Goal: Task Accomplishment & Management: Complete application form

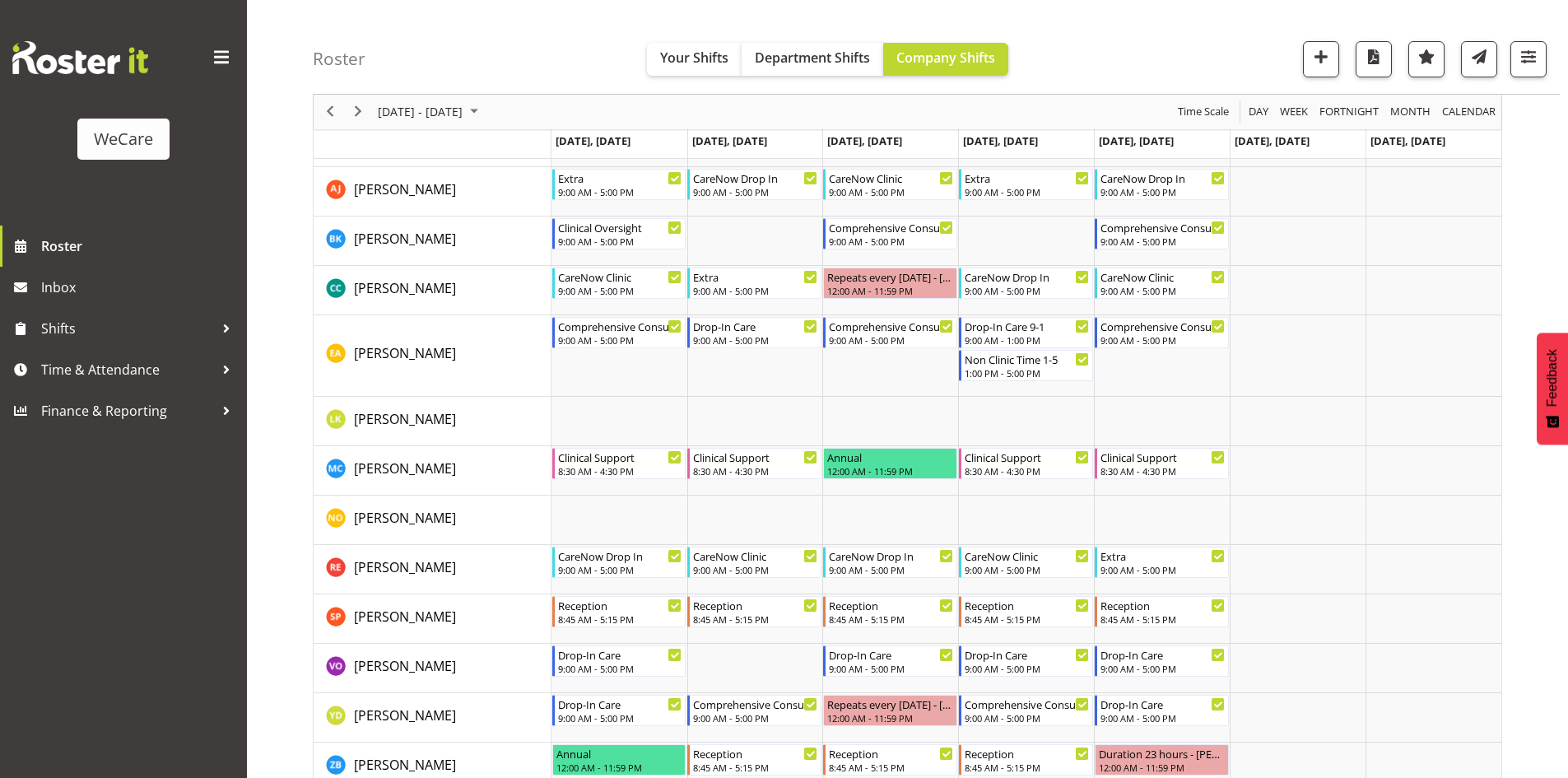
scroll to position [3338, 0]
click at [375, 116] on button "August 25 - 31, 2025" at bounding box center [430, 112] width 110 height 21
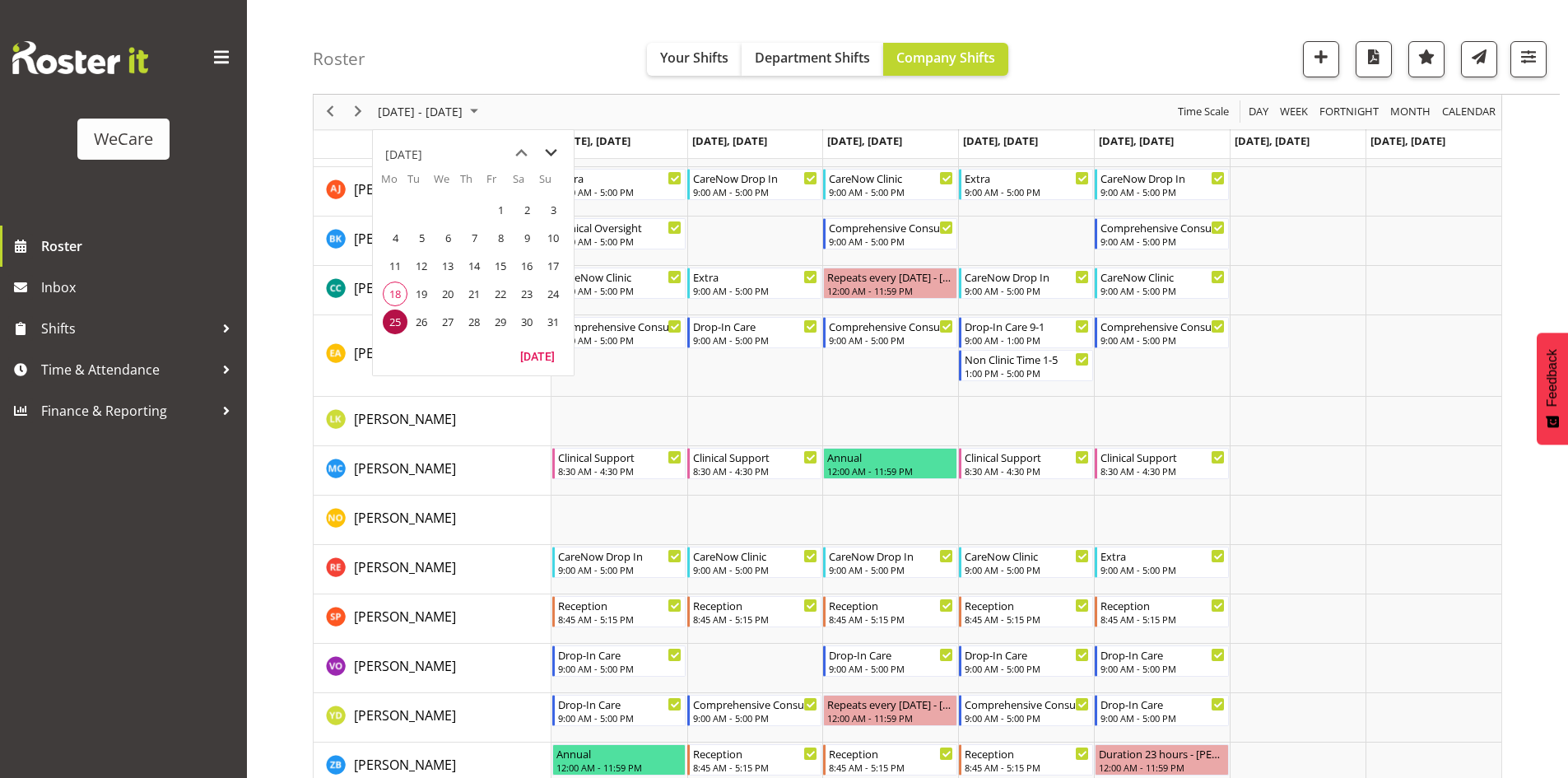
click at [543, 145] on span "next month" at bounding box center [551, 153] width 29 height 30
click at [519, 157] on span "previous month" at bounding box center [522, 153] width 29 height 30
click at [502, 299] on span "22" at bounding box center [500, 294] width 25 height 25
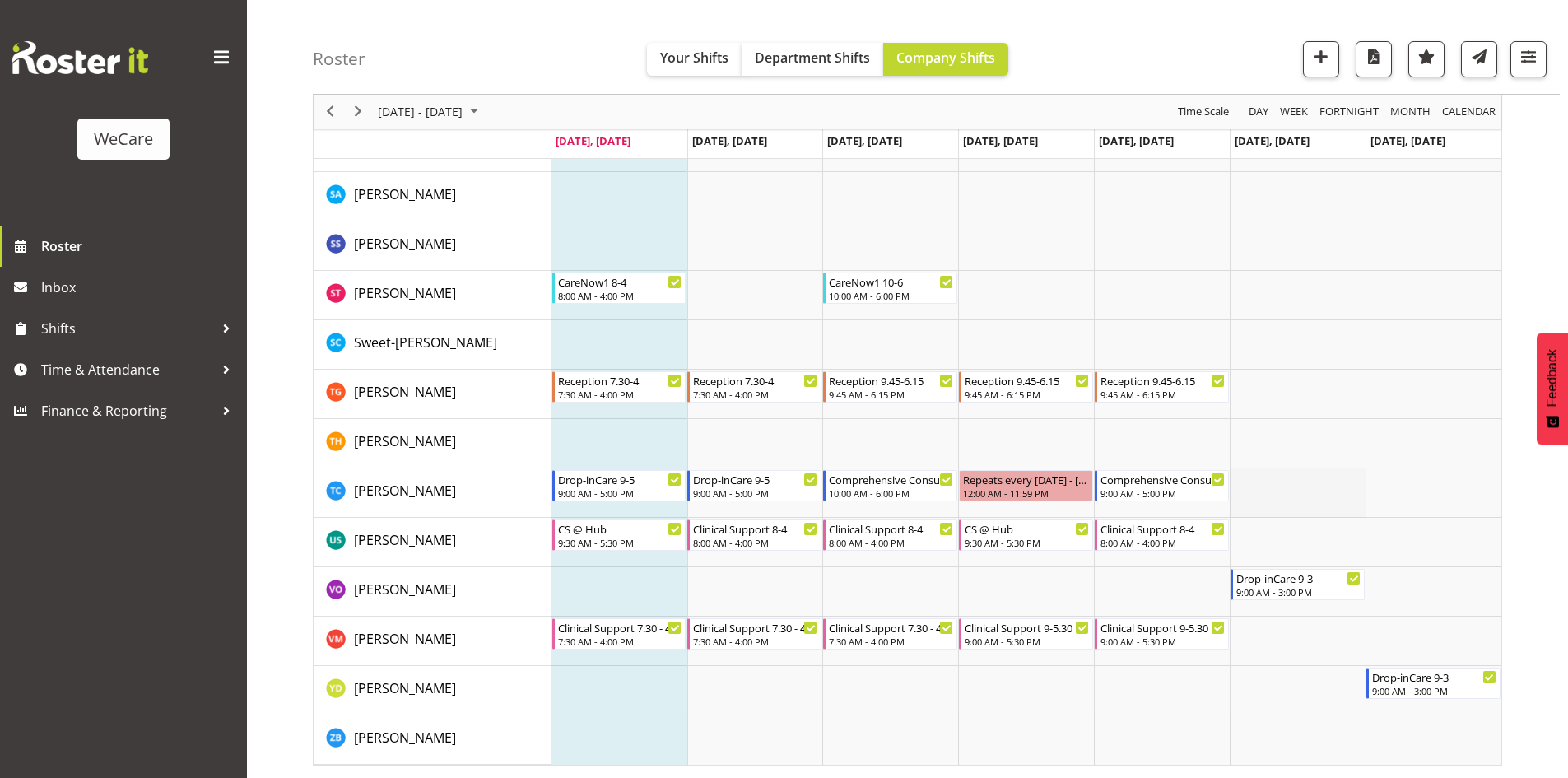
scroll to position [6802, 0]
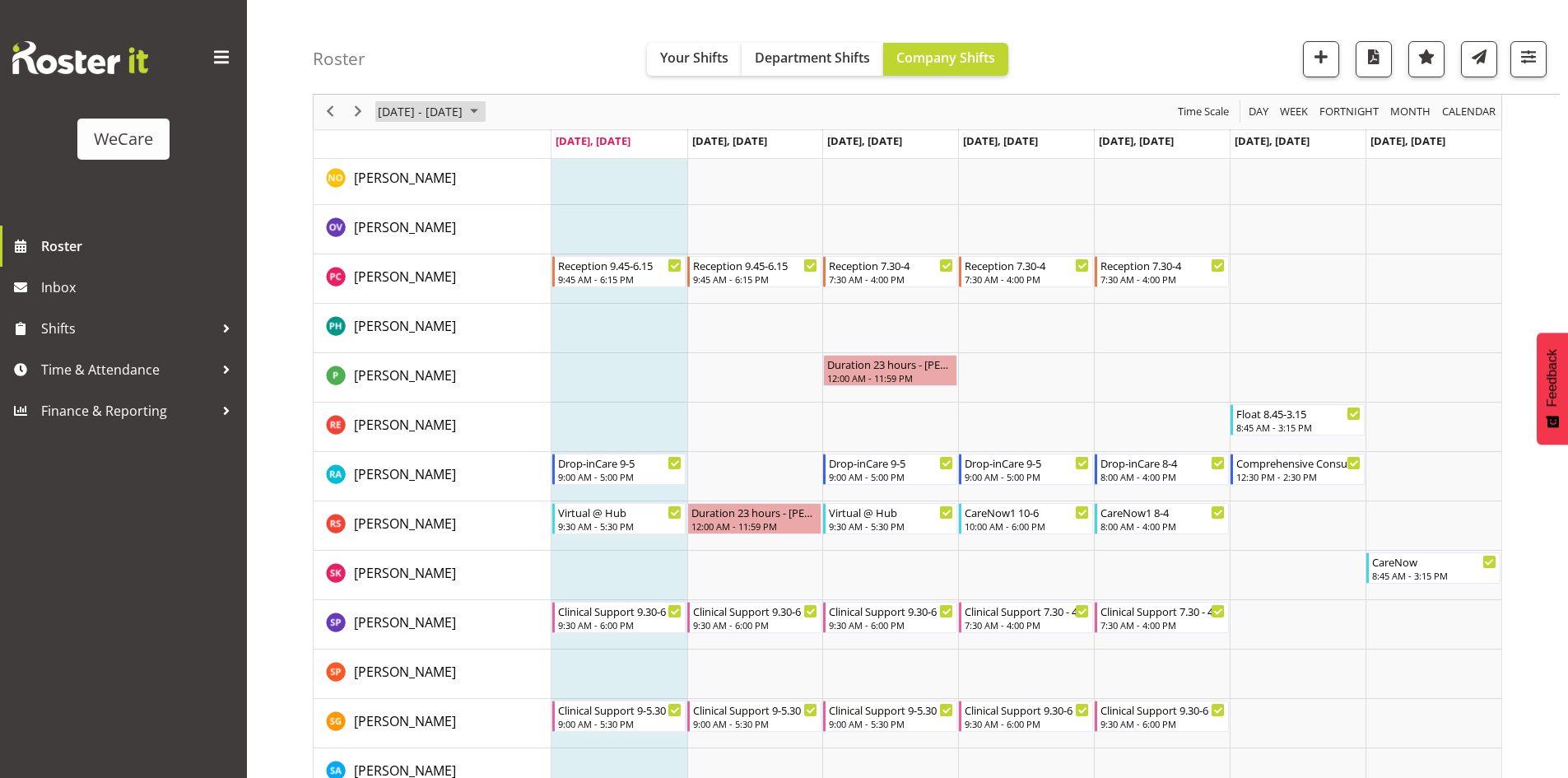
click at [434, 115] on span "[DATE] - [DATE]" at bounding box center [420, 112] width 88 height 21
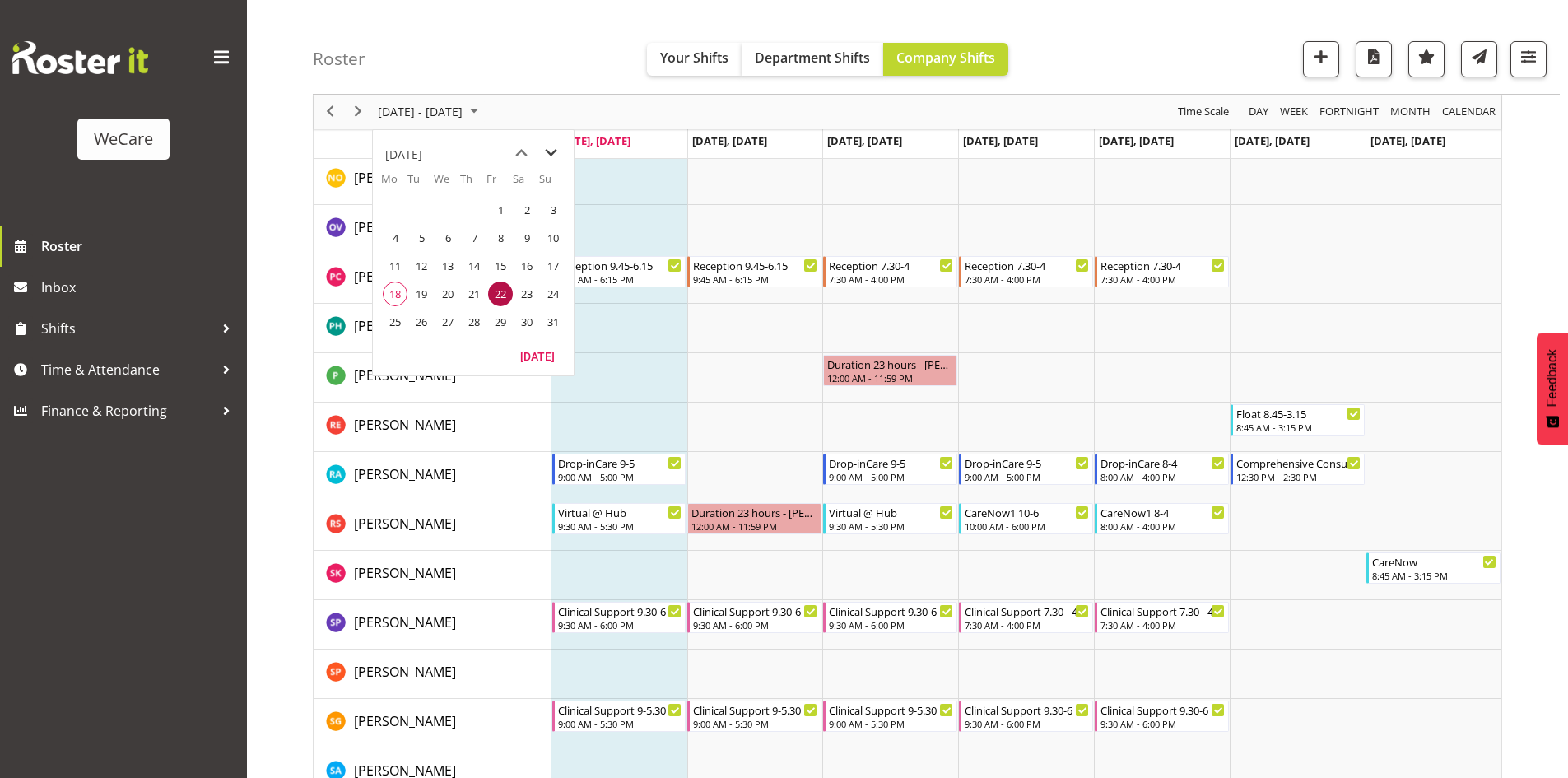
click at [543, 152] on span "next month" at bounding box center [551, 153] width 29 height 30
click at [498, 216] on span "5" at bounding box center [500, 209] width 25 height 25
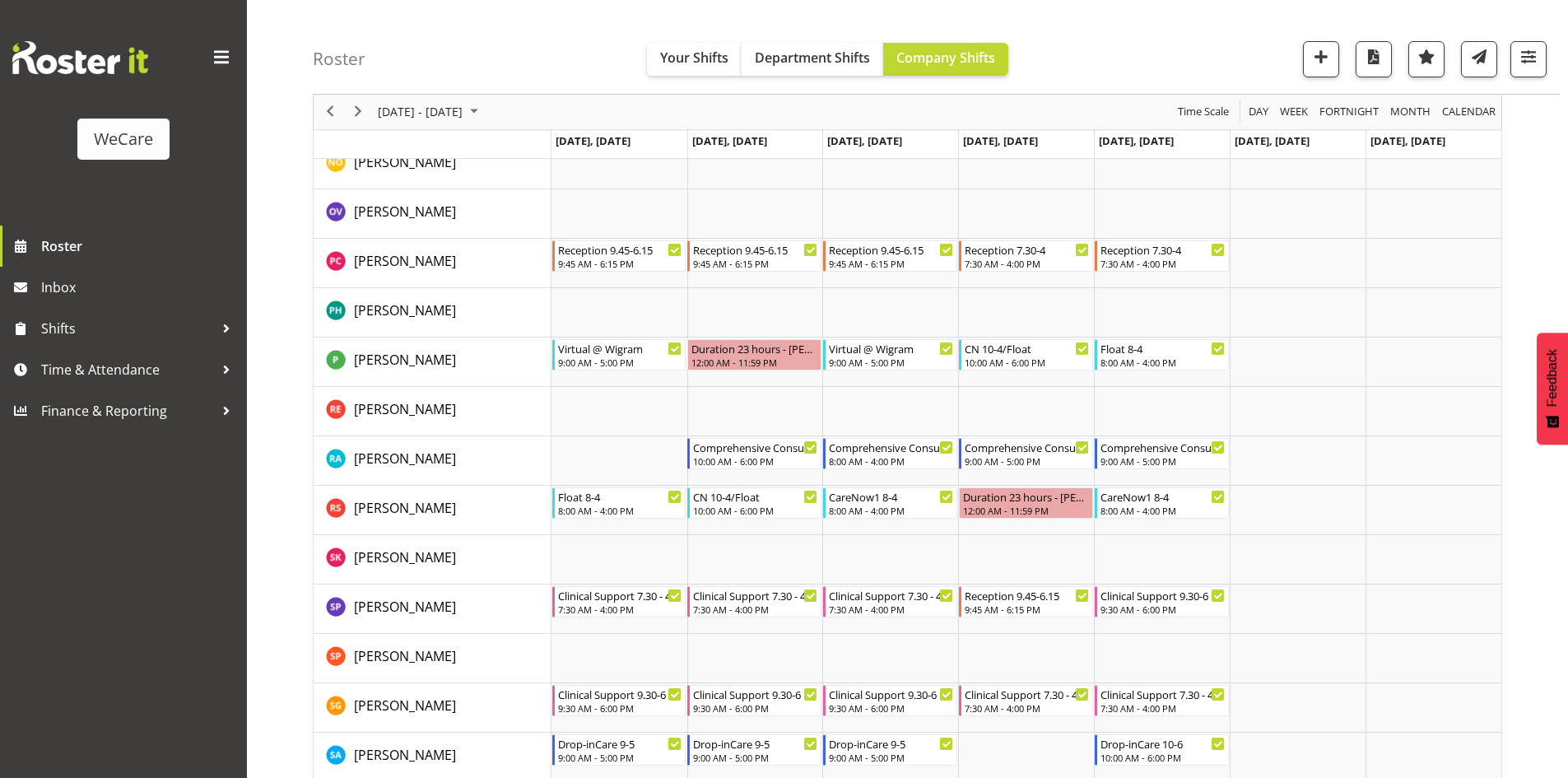
scroll to position [7227, 0]
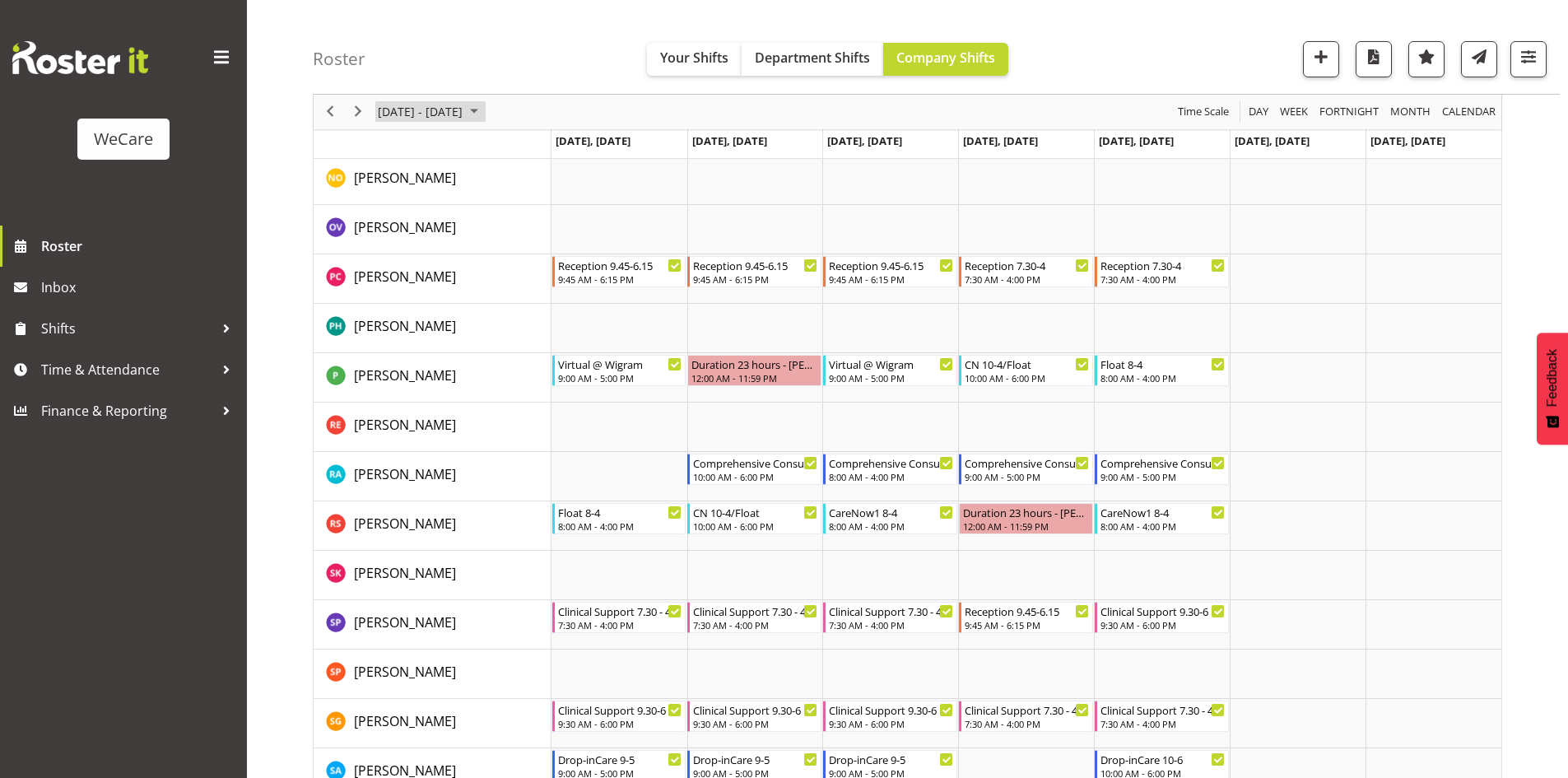
drag, startPoint x: 484, startPoint y: 125, endPoint x: 475, endPoint y: 107, distance: 20.1
click at [484, 125] on div "September 01 - 07, 2025" at bounding box center [430, 112] width 116 height 35
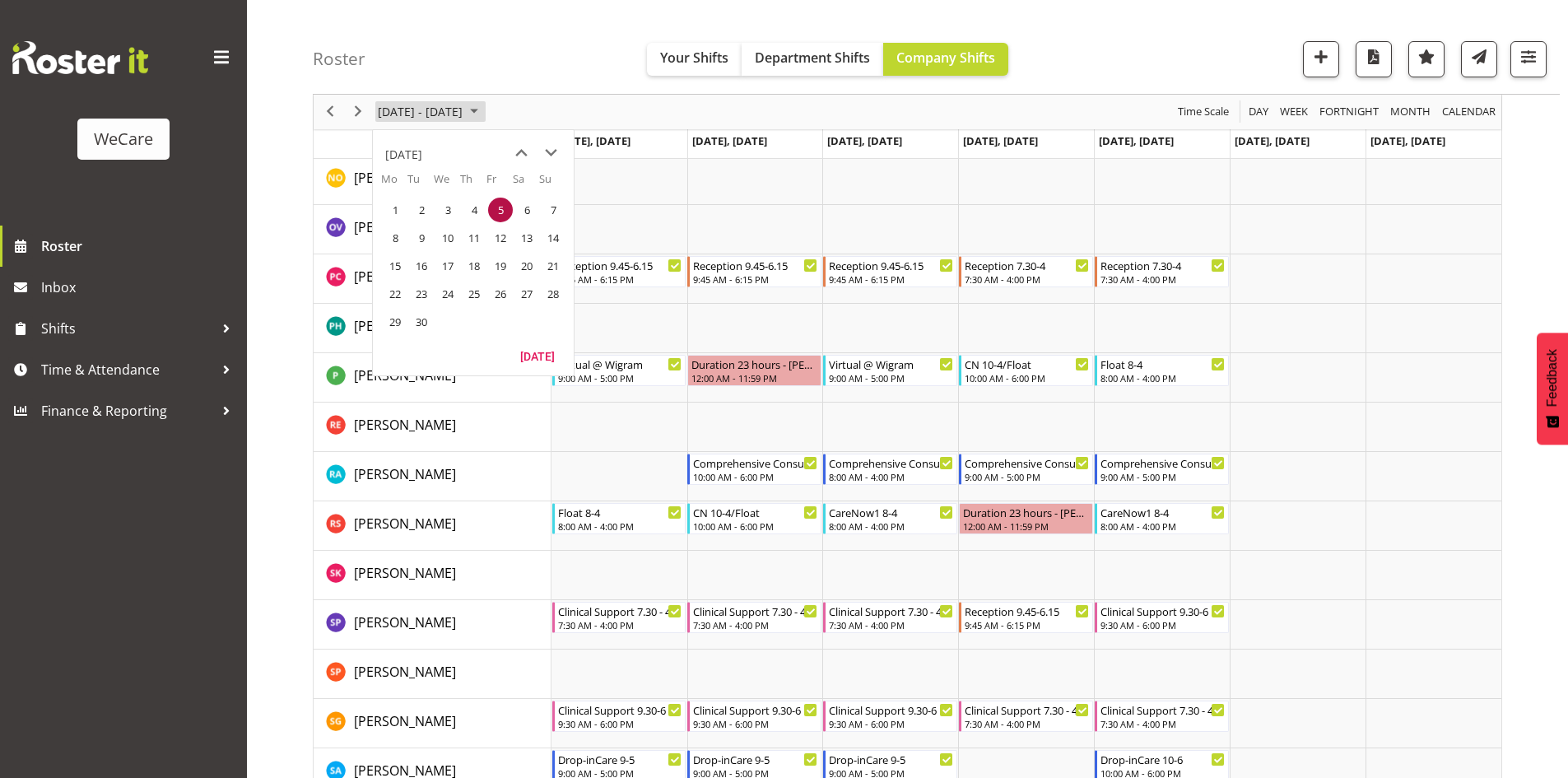
click at [464, 105] on span "September 01 - 07, 2025" at bounding box center [420, 112] width 88 height 21
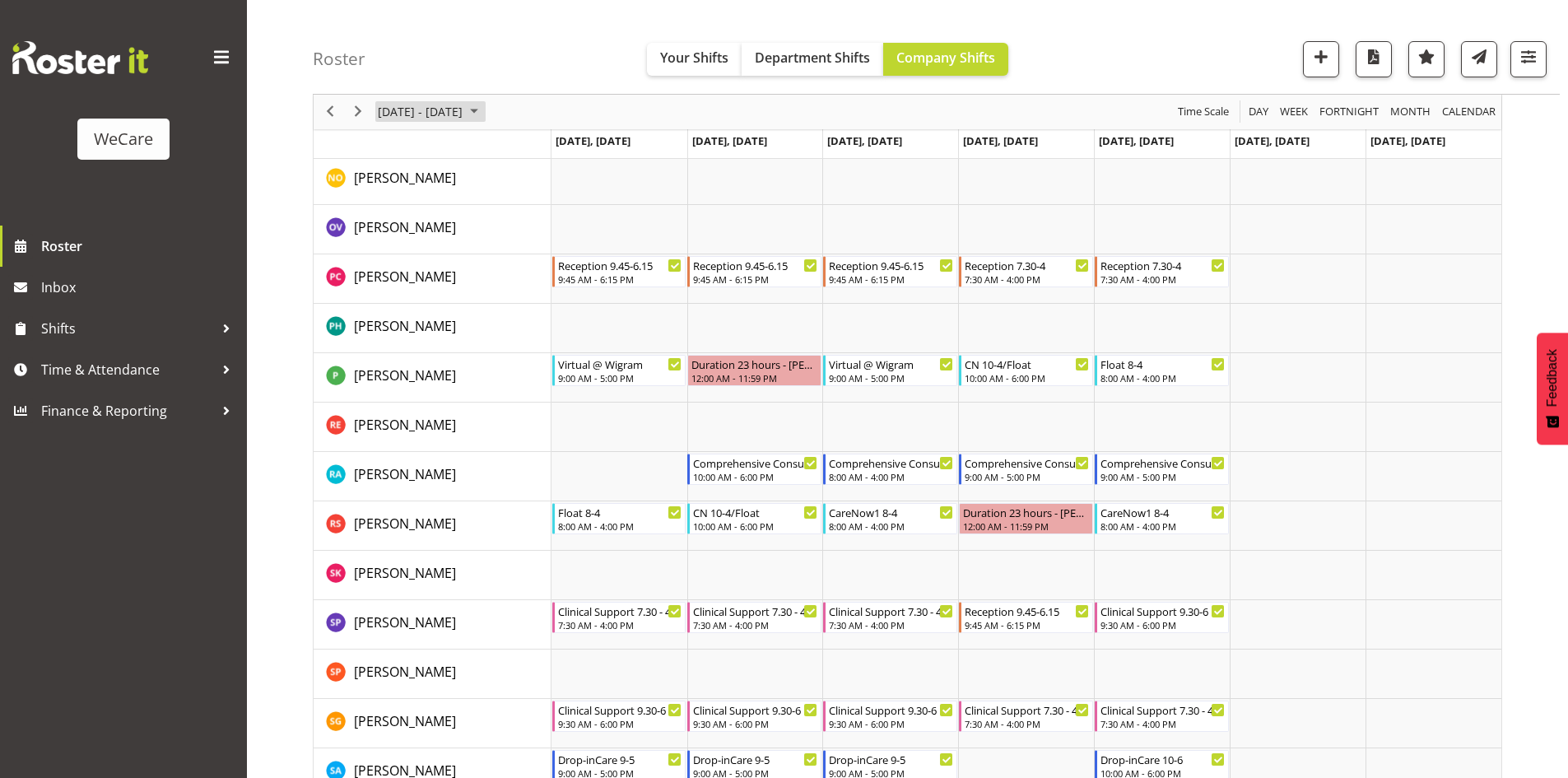
click at [464, 110] on span "September 01 - 07, 2025" at bounding box center [420, 112] width 88 height 21
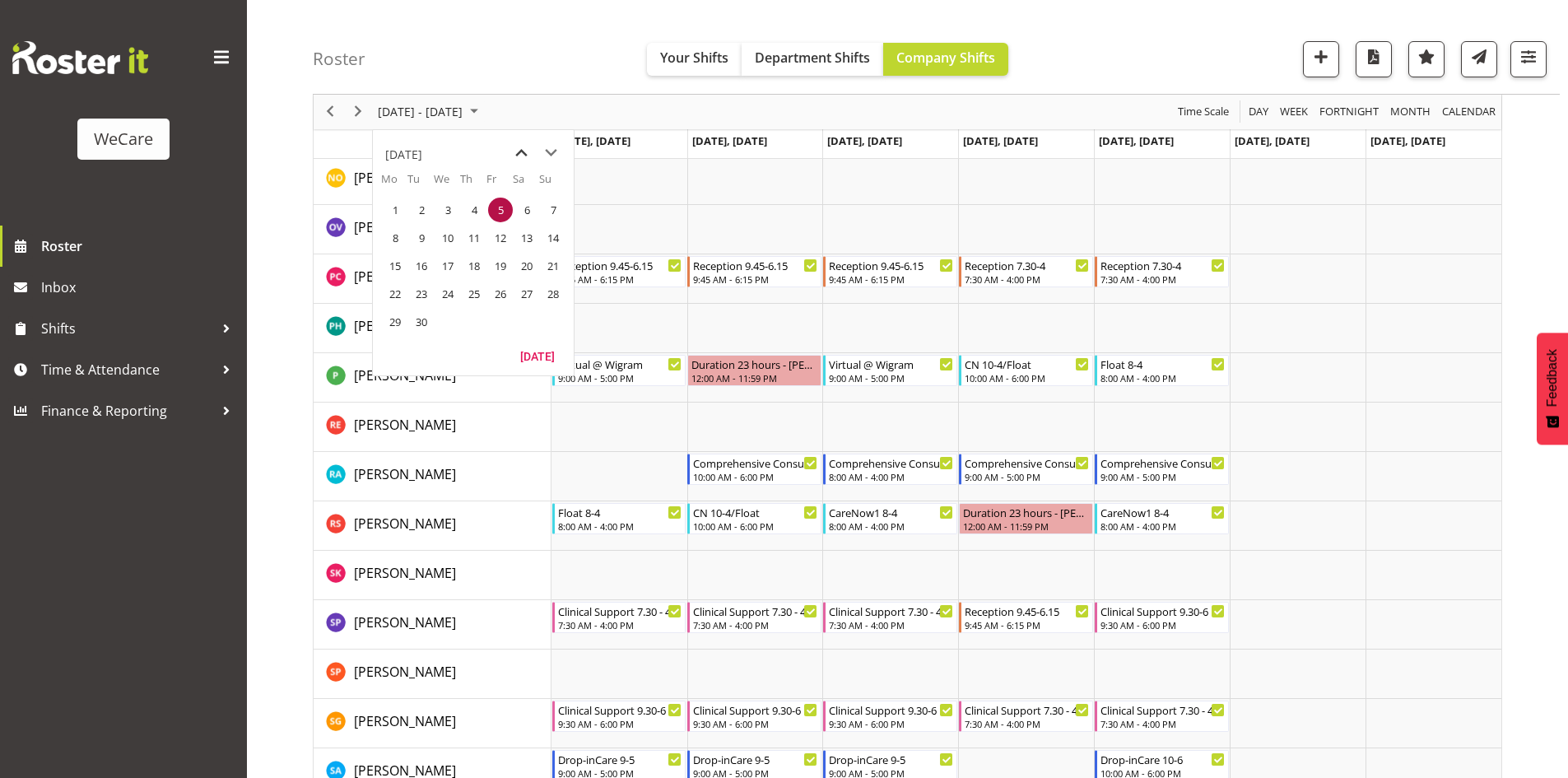
click at [509, 154] on span "previous month" at bounding box center [522, 153] width 29 height 30
click at [501, 296] on span "22" at bounding box center [500, 294] width 25 height 25
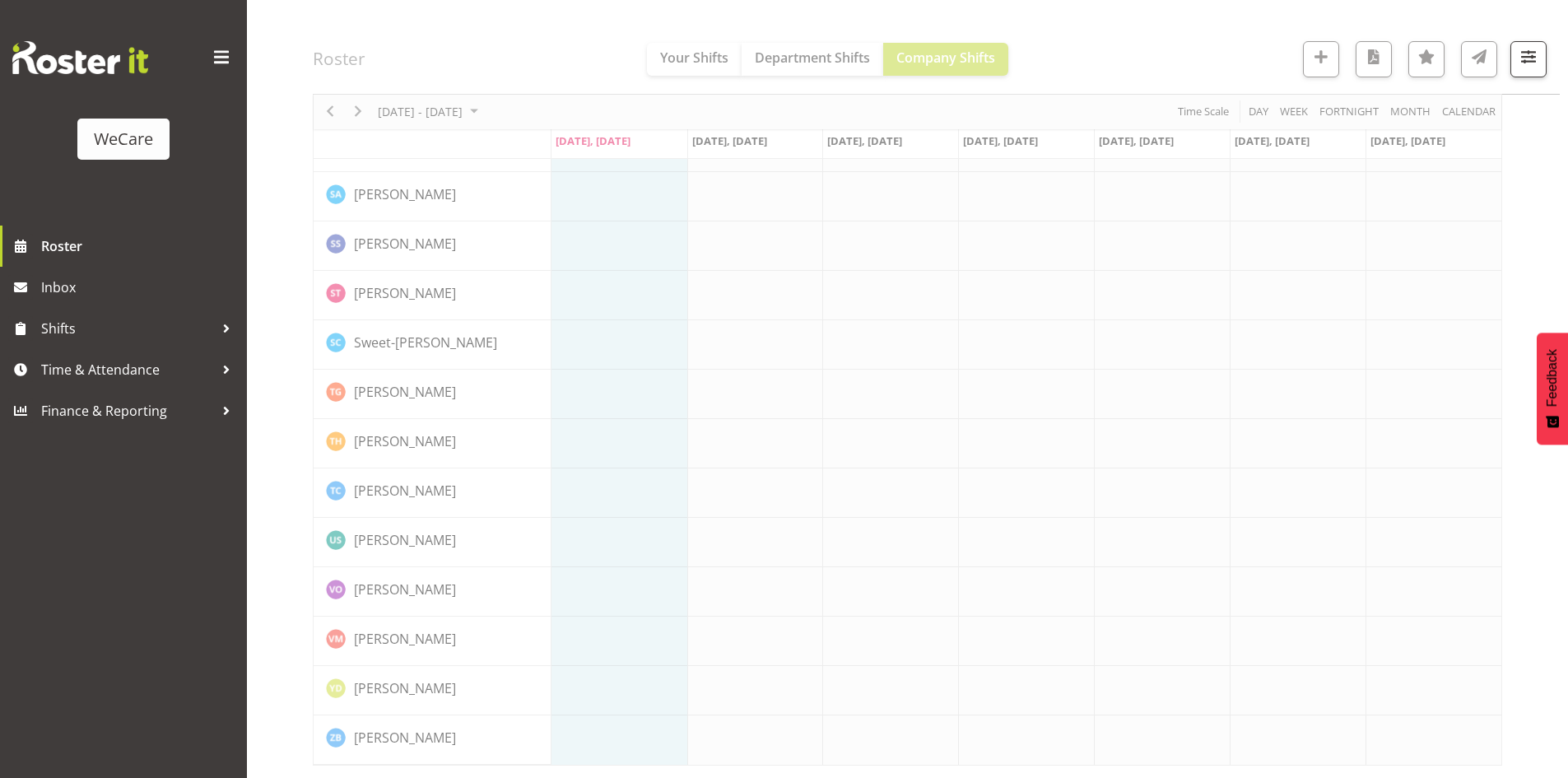
scroll to position [6825, 0]
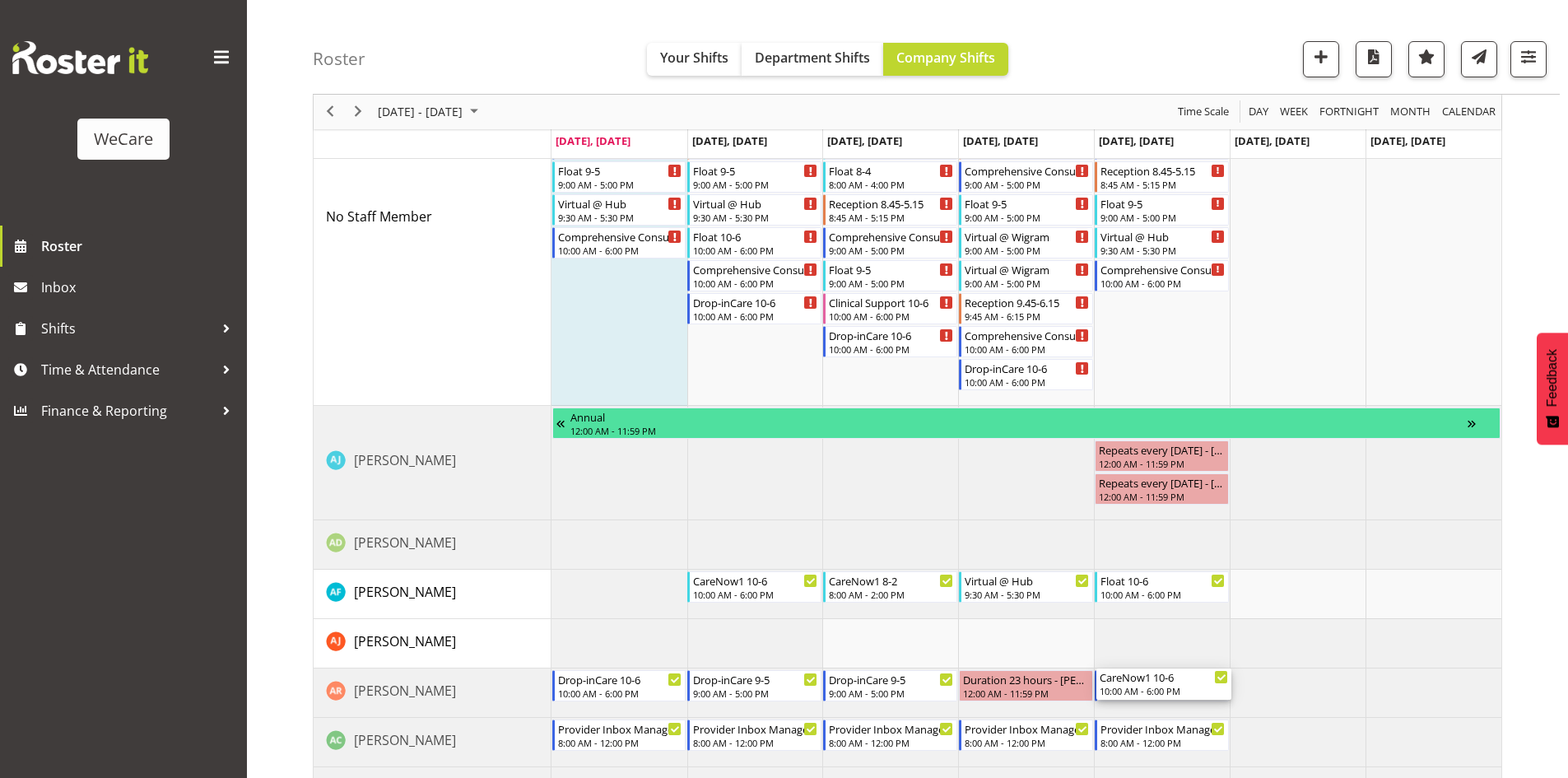
scroll to position [5014, 0]
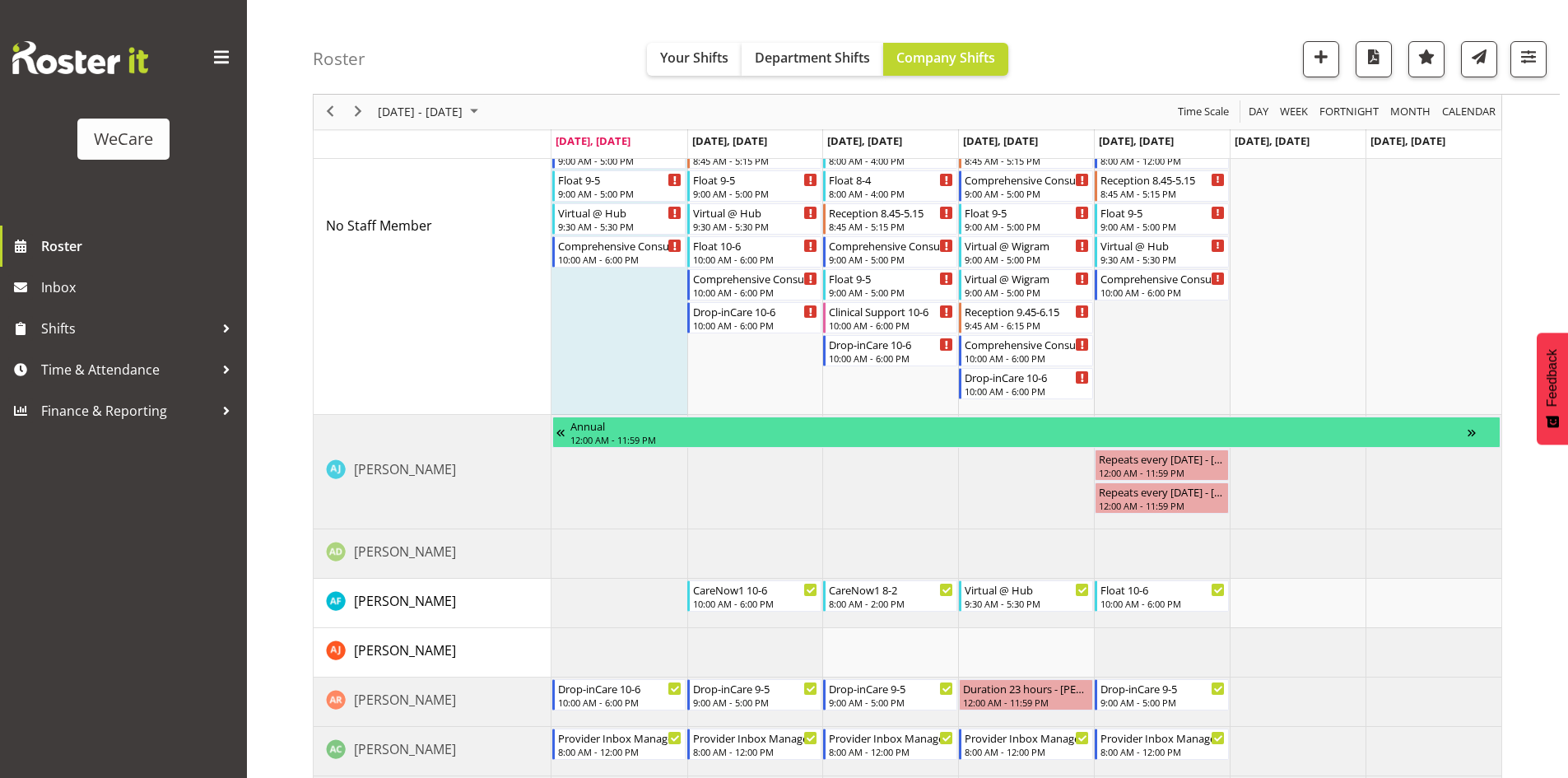
drag, startPoint x: 1162, startPoint y: 482, endPoint x: 1174, endPoint y: 373, distance: 109.7
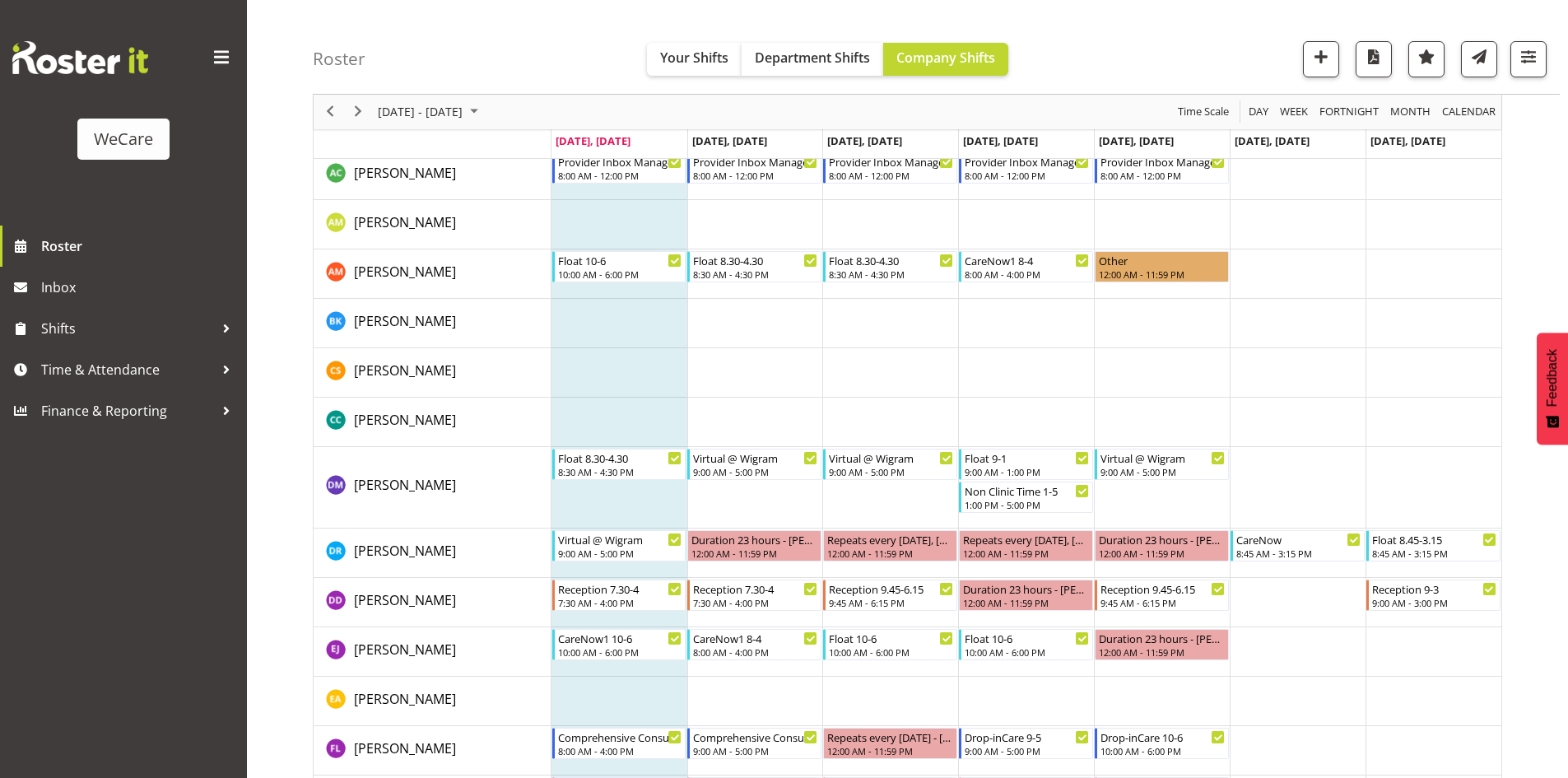
scroll to position [6001, 0]
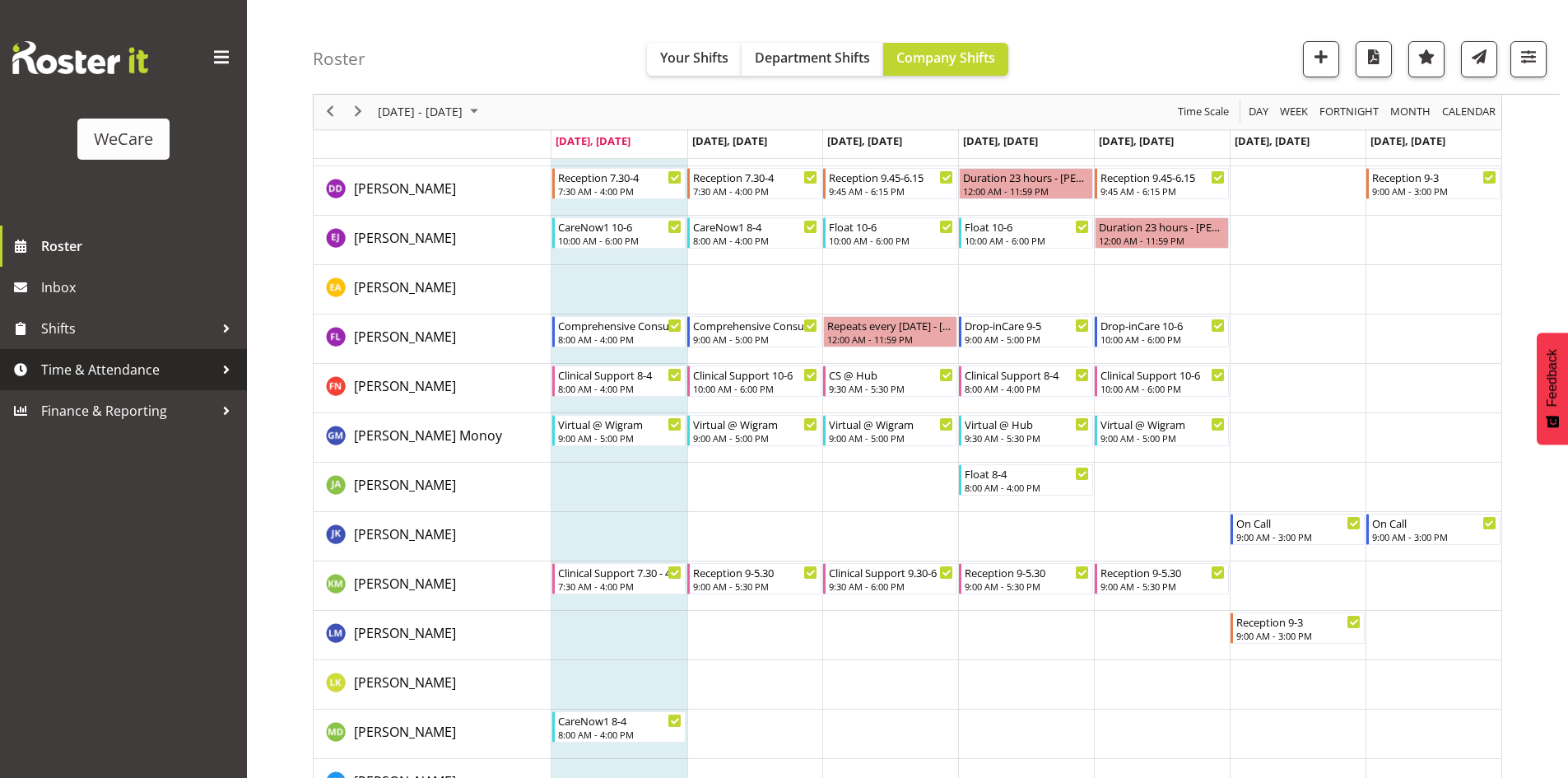
click at [92, 362] on span "Time & Attendance" at bounding box center [127, 369] width 173 height 25
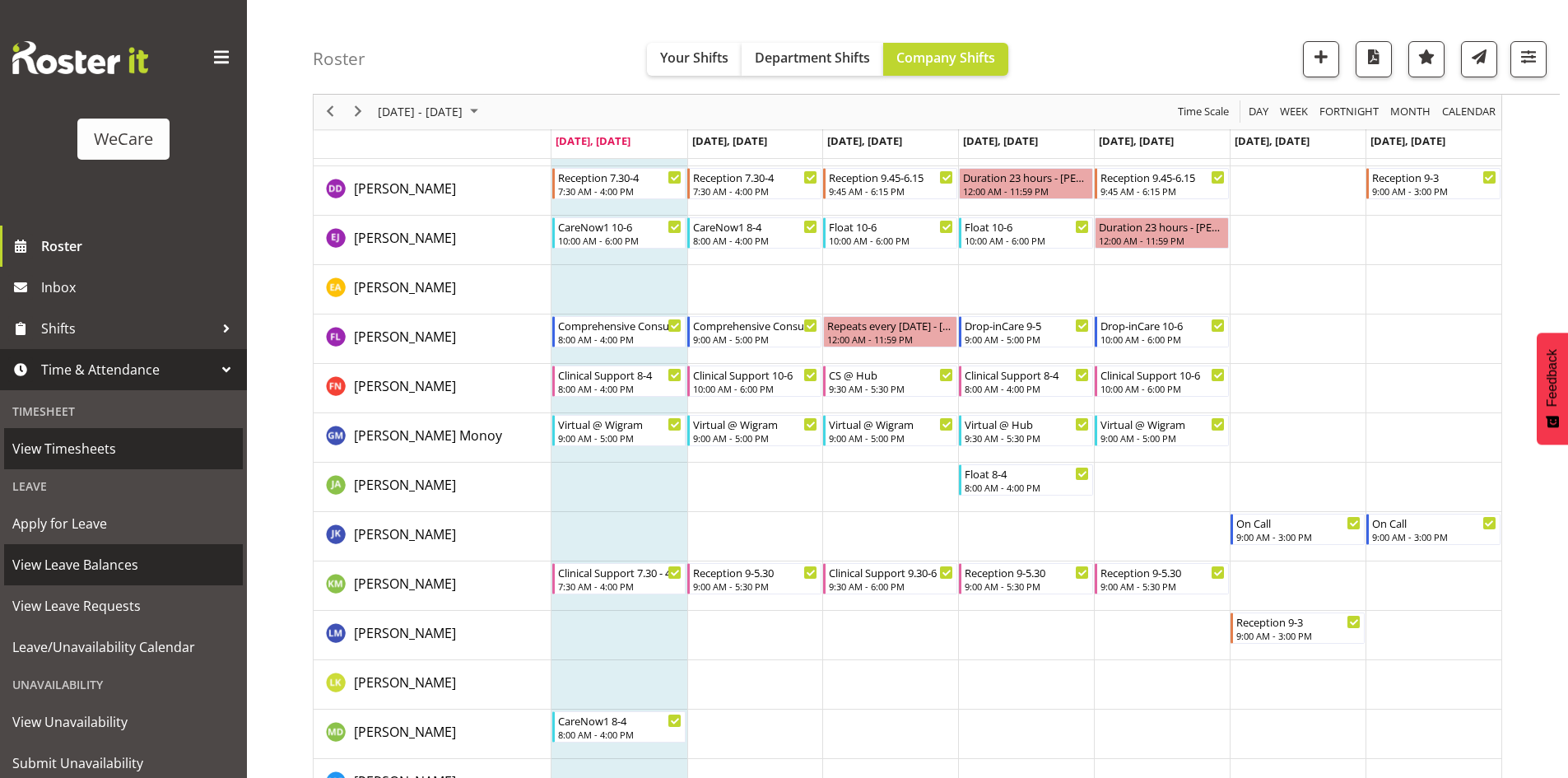
scroll to position [50, 0]
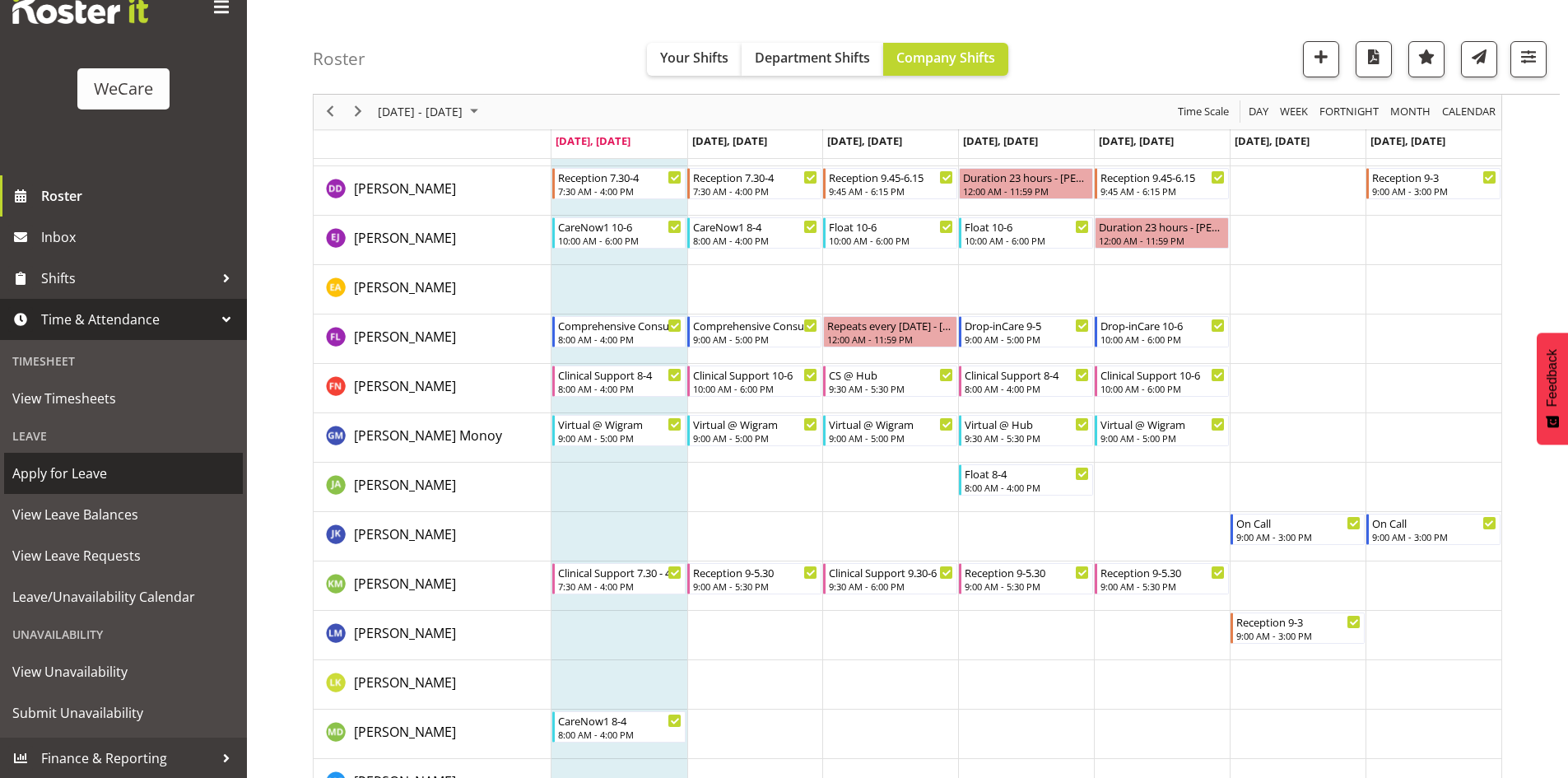
click at [85, 467] on span "Apply for Leave" at bounding box center [124, 473] width 222 height 25
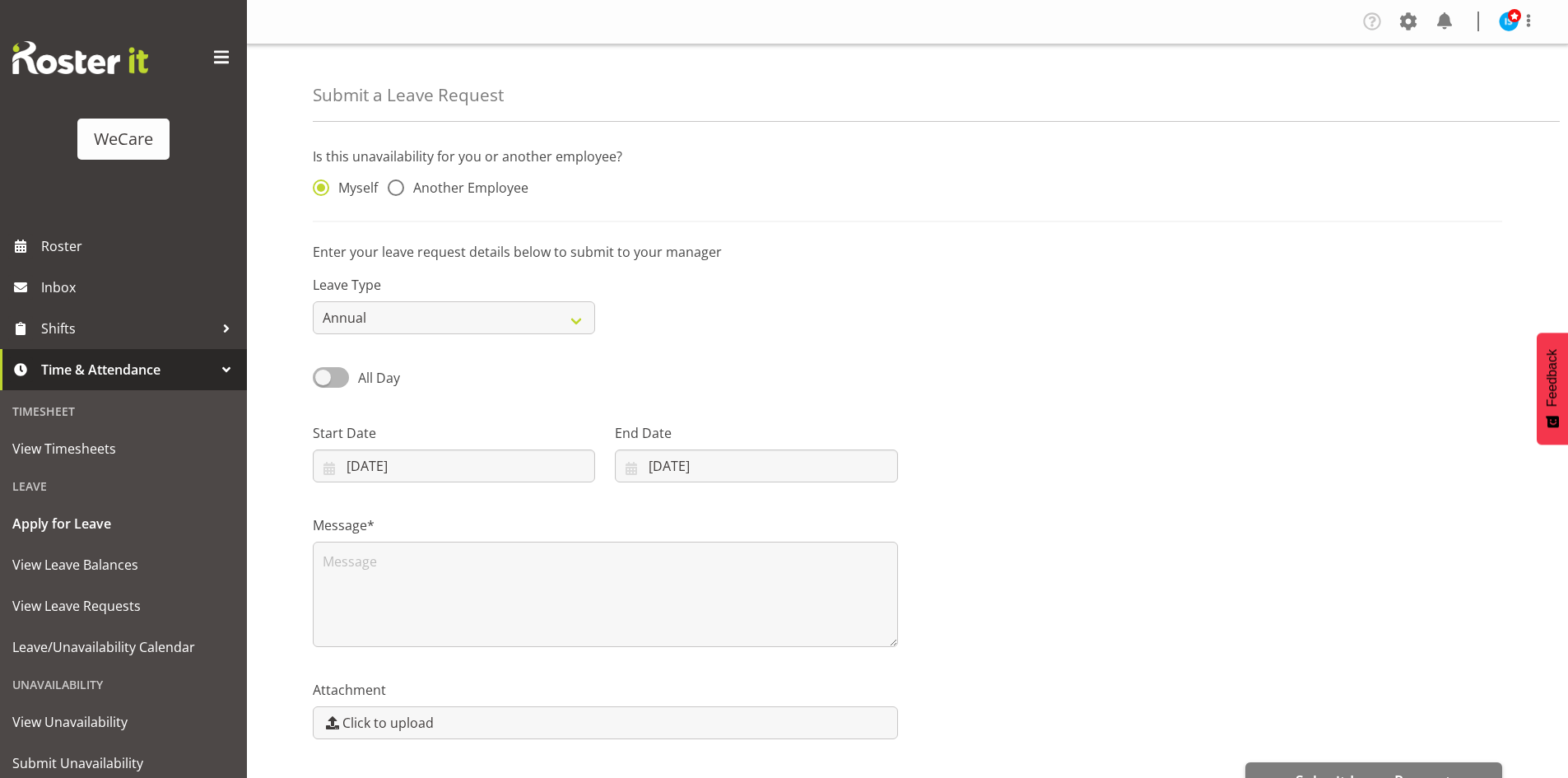
click at [488, 181] on span "Another Employee" at bounding box center [466, 187] width 125 height 16
click at [398, 183] on input "Another Employee" at bounding box center [394, 188] width 11 height 11
radio input "true"
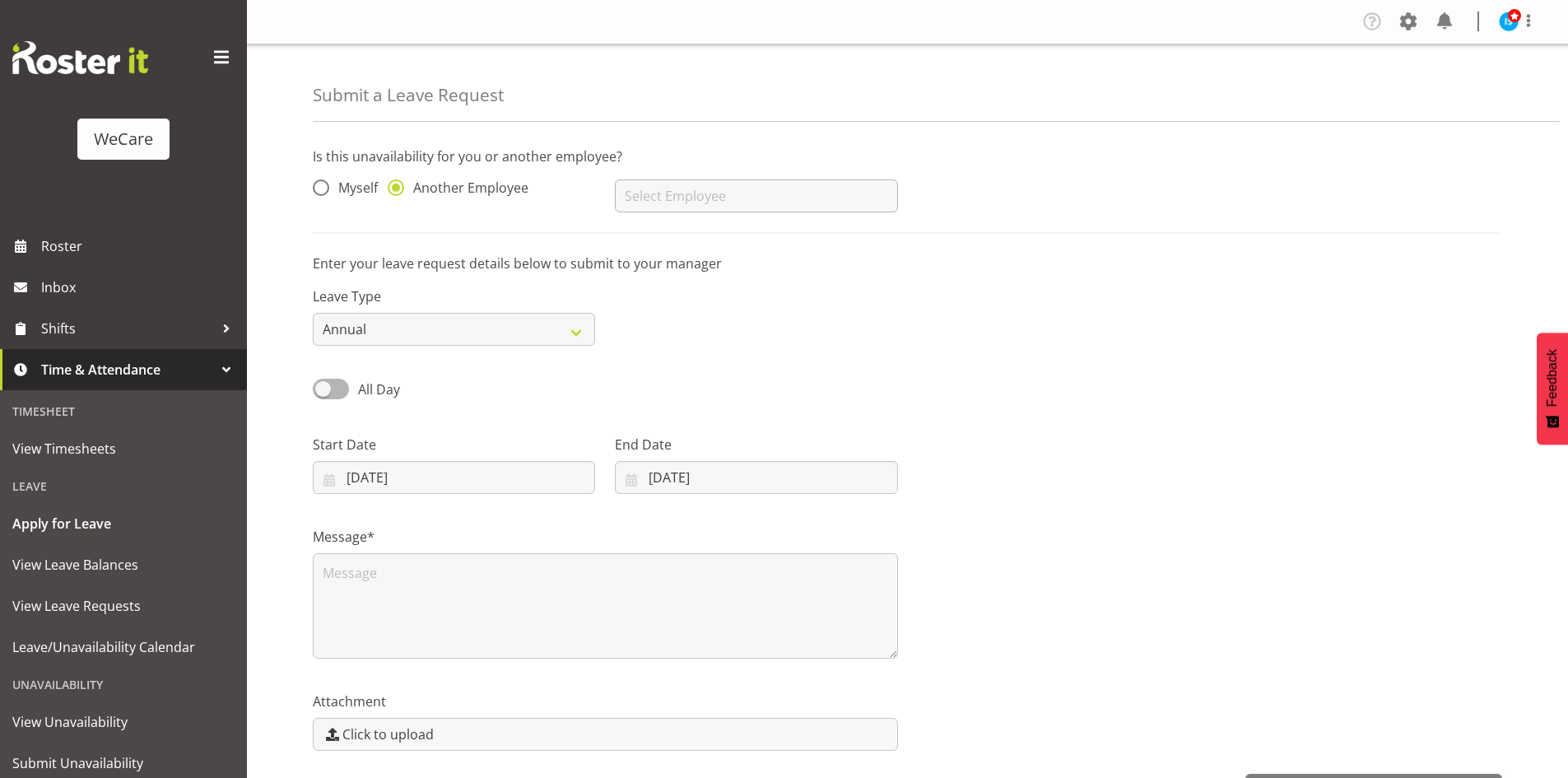
click at [666, 183] on input "text" at bounding box center [755, 195] width 283 height 33
type input "[PERSON_NAME]"
click at [378, 494] on input "18/08/2025" at bounding box center [454, 477] width 283 height 33
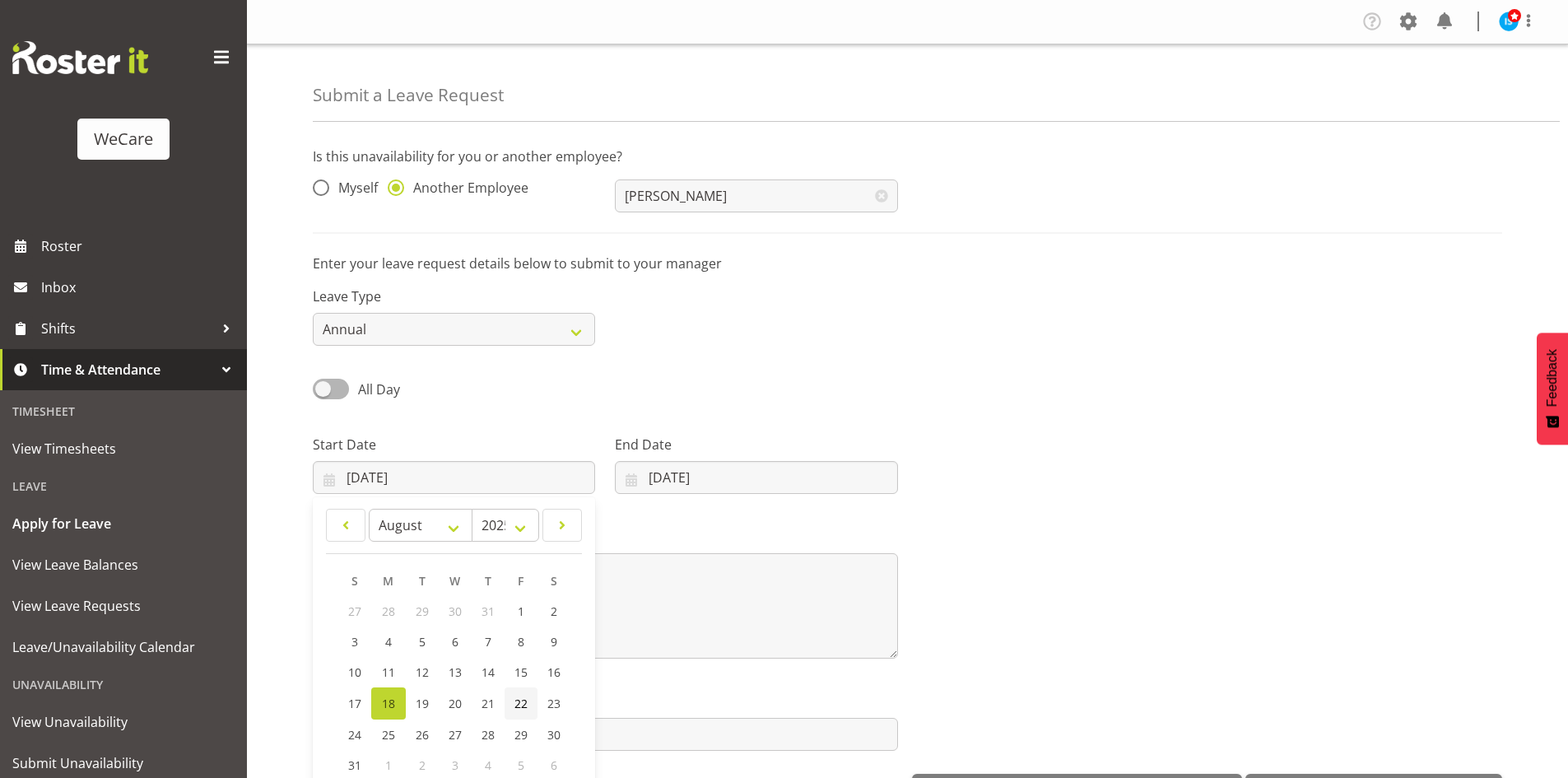
click at [527, 701] on link "22" at bounding box center [521, 703] width 33 height 32
type input "22/08/2025"
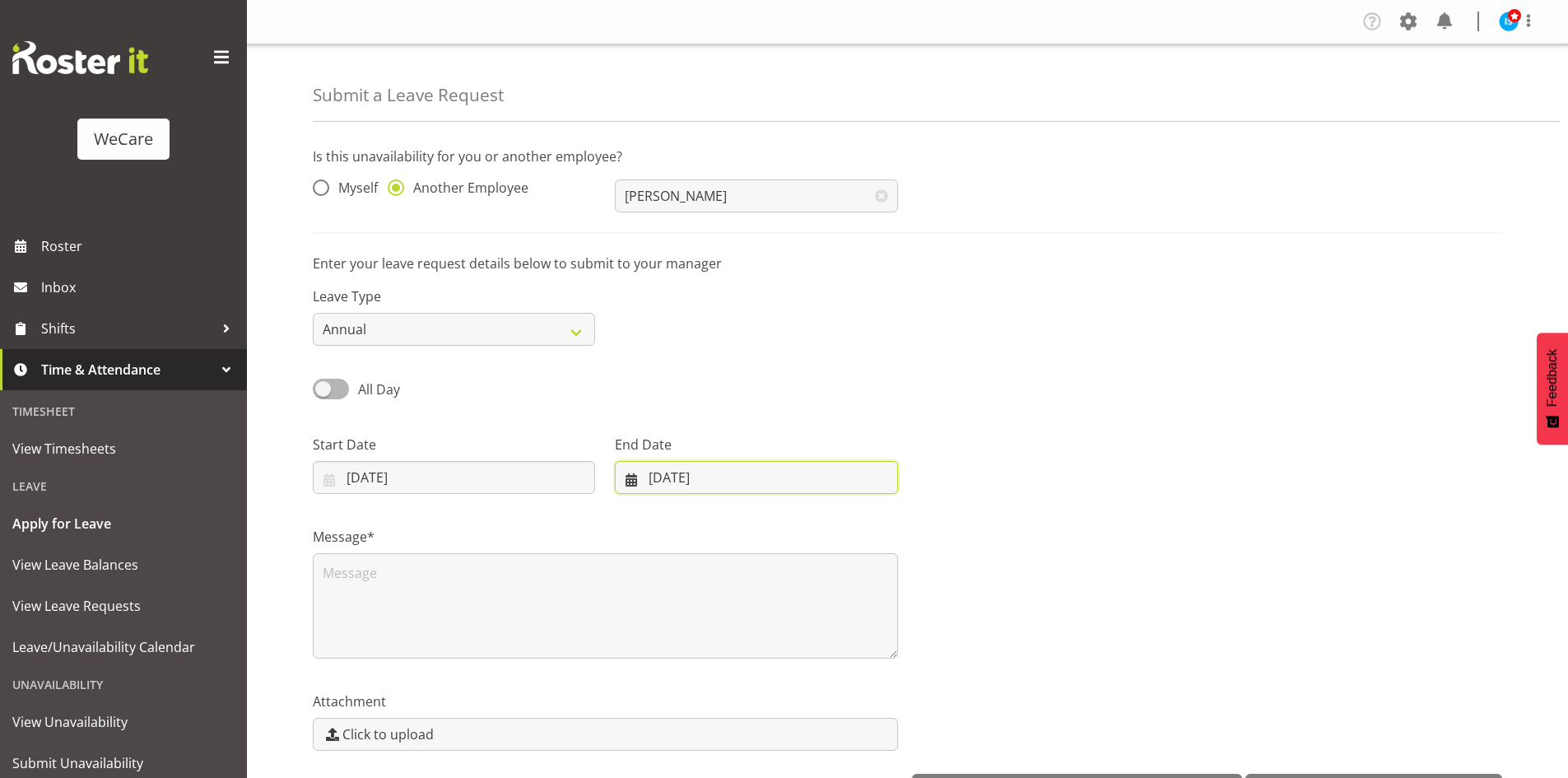
click at [752, 465] on input "18/08/2025" at bounding box center [755, 477] width 283 height 33
click at [814, 703] on span "22" at bounding box center [813, 703] width 13 height 15
type input "22/08/2025"
click at [568, 676] on div "Attachment Click to upload" at bounding box center [605, 713] width 605 height 92
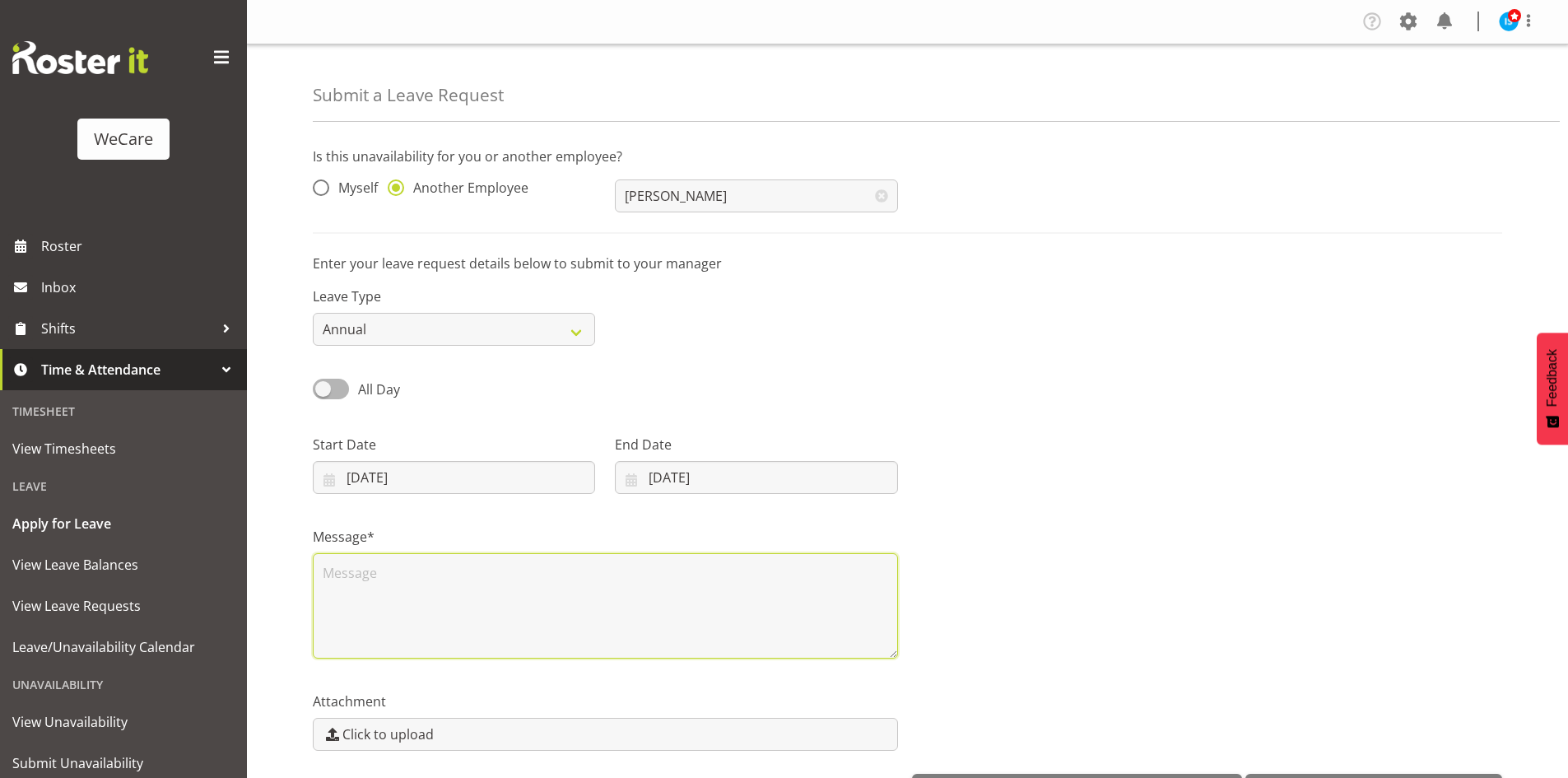
click at [572, 658] on textarea at bounding box center [605, 606] width 585 height 105
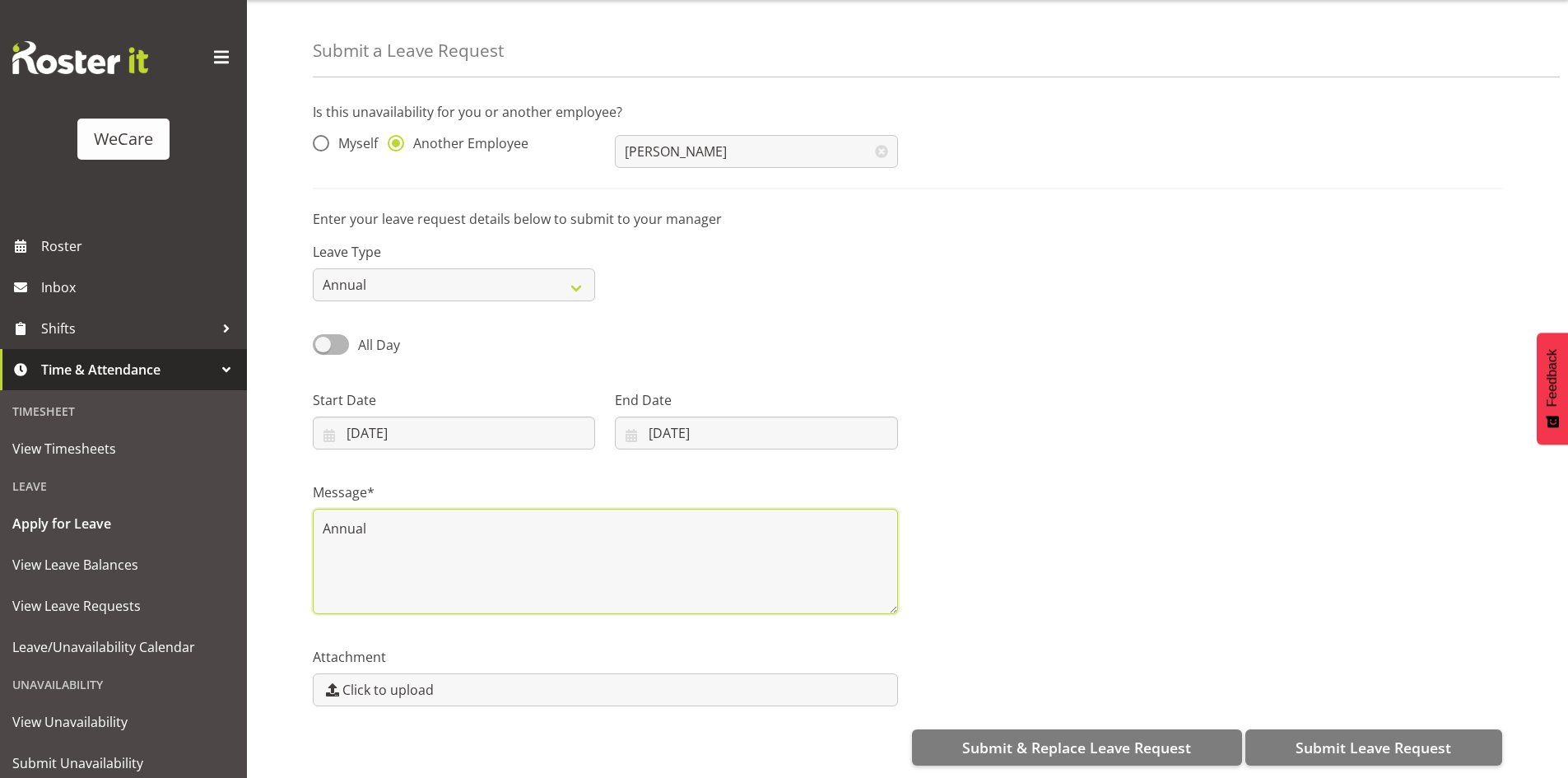
scroll to position [56, 0]
type textarea "Annual"
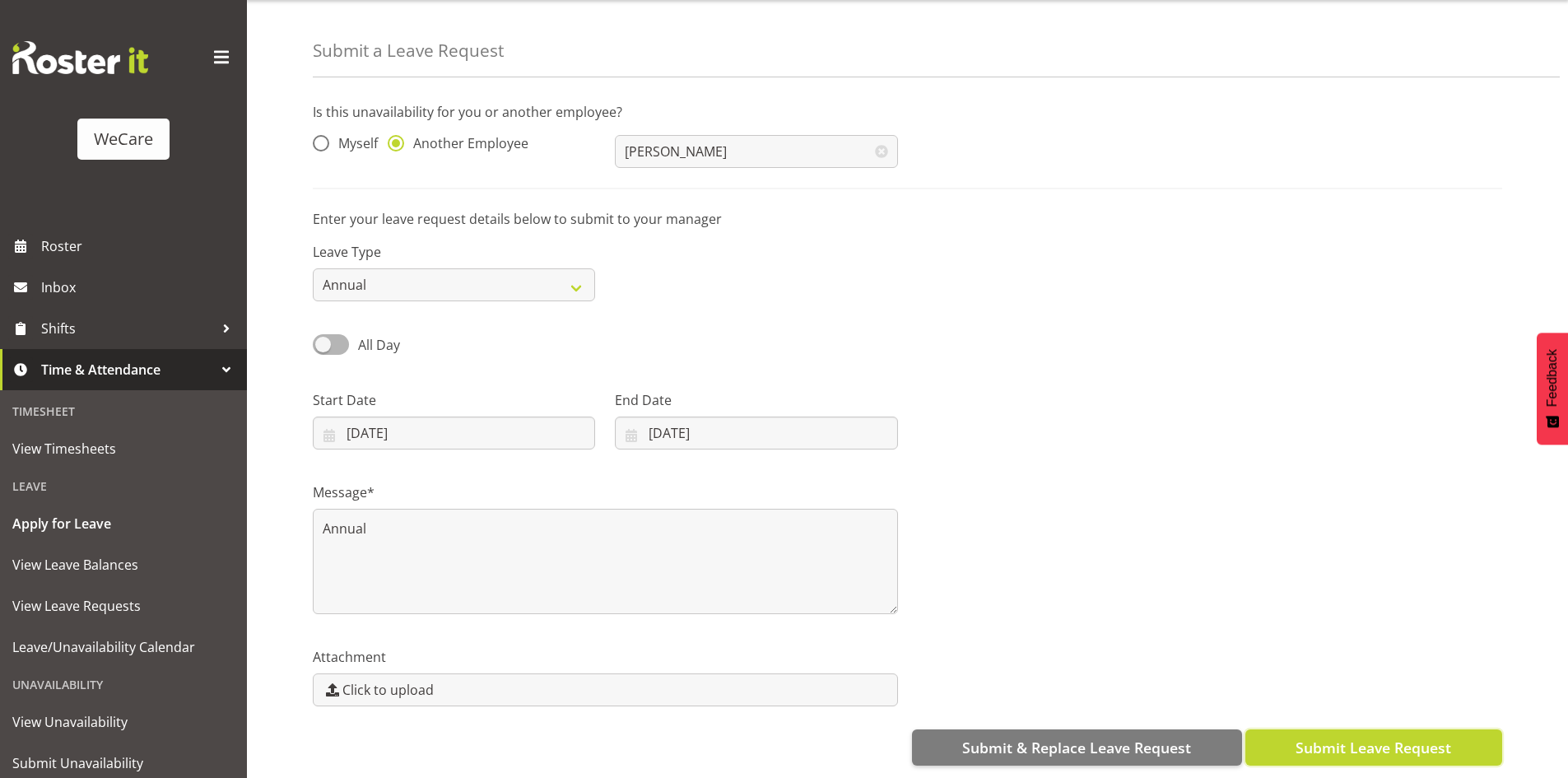
click at [1375, 729] on button "Submit Leave Request" at bounding box center [1373, 747] width 257 height 36
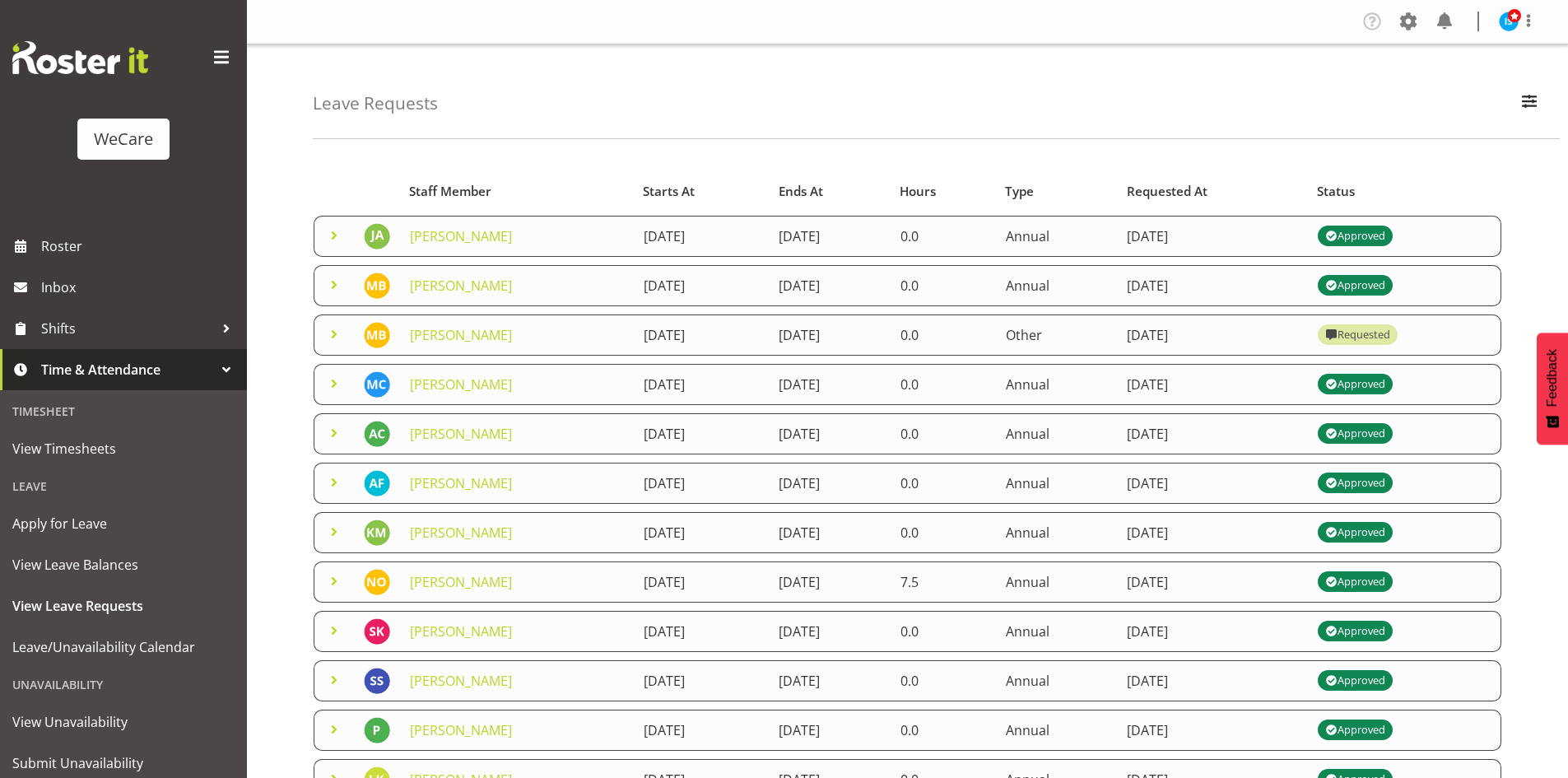
click at [325, 333] on span at bounding box center [335, 334] width 20 height 20
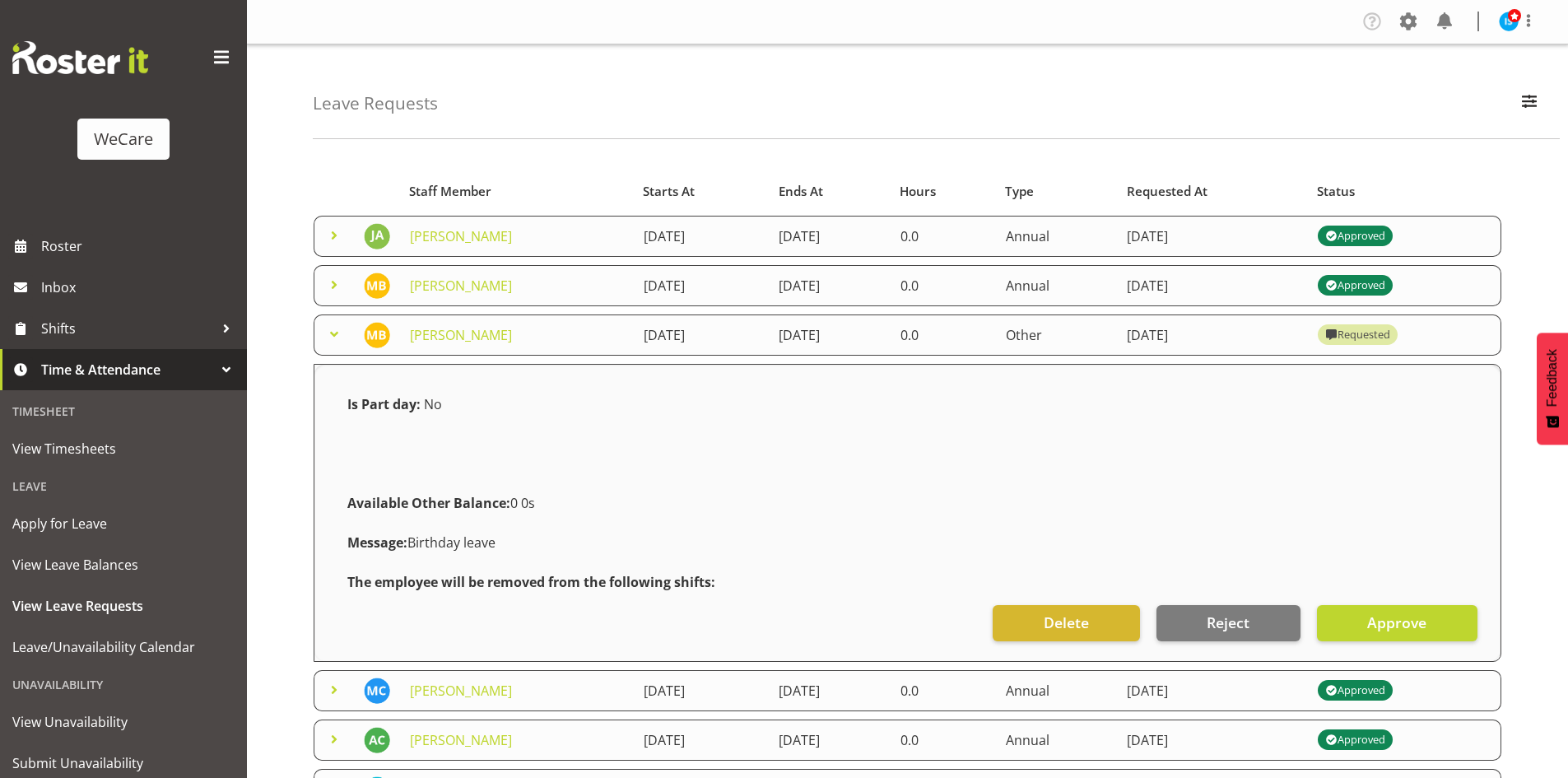
click at [1390, 336] on div "Requested" at bounding box center [1357, 335] width 65 height 20
click at [80, 234] on span "Roster" at bounding box center [139, 245] width 197 height 25
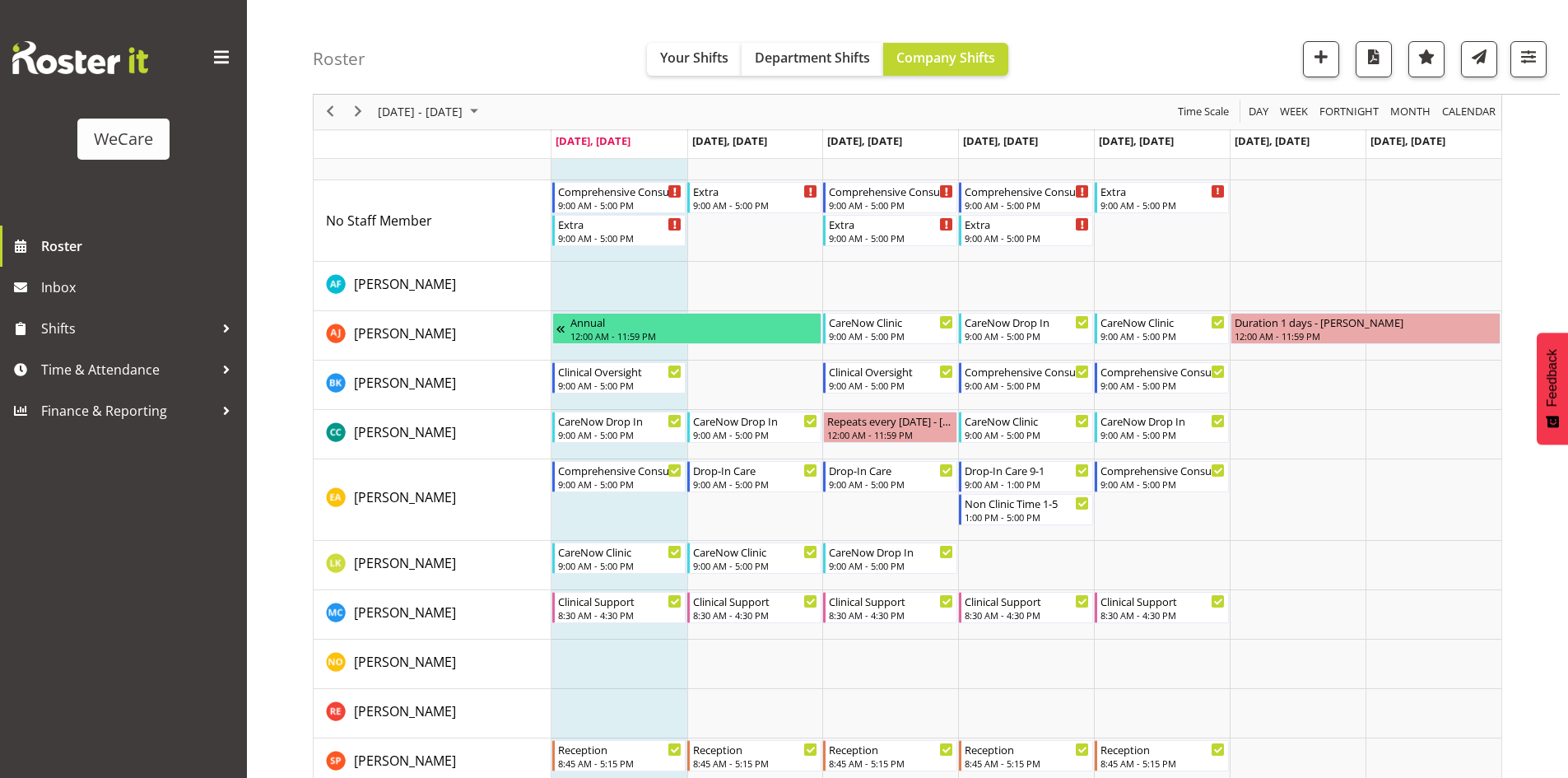
scroll to position [4393, 0]
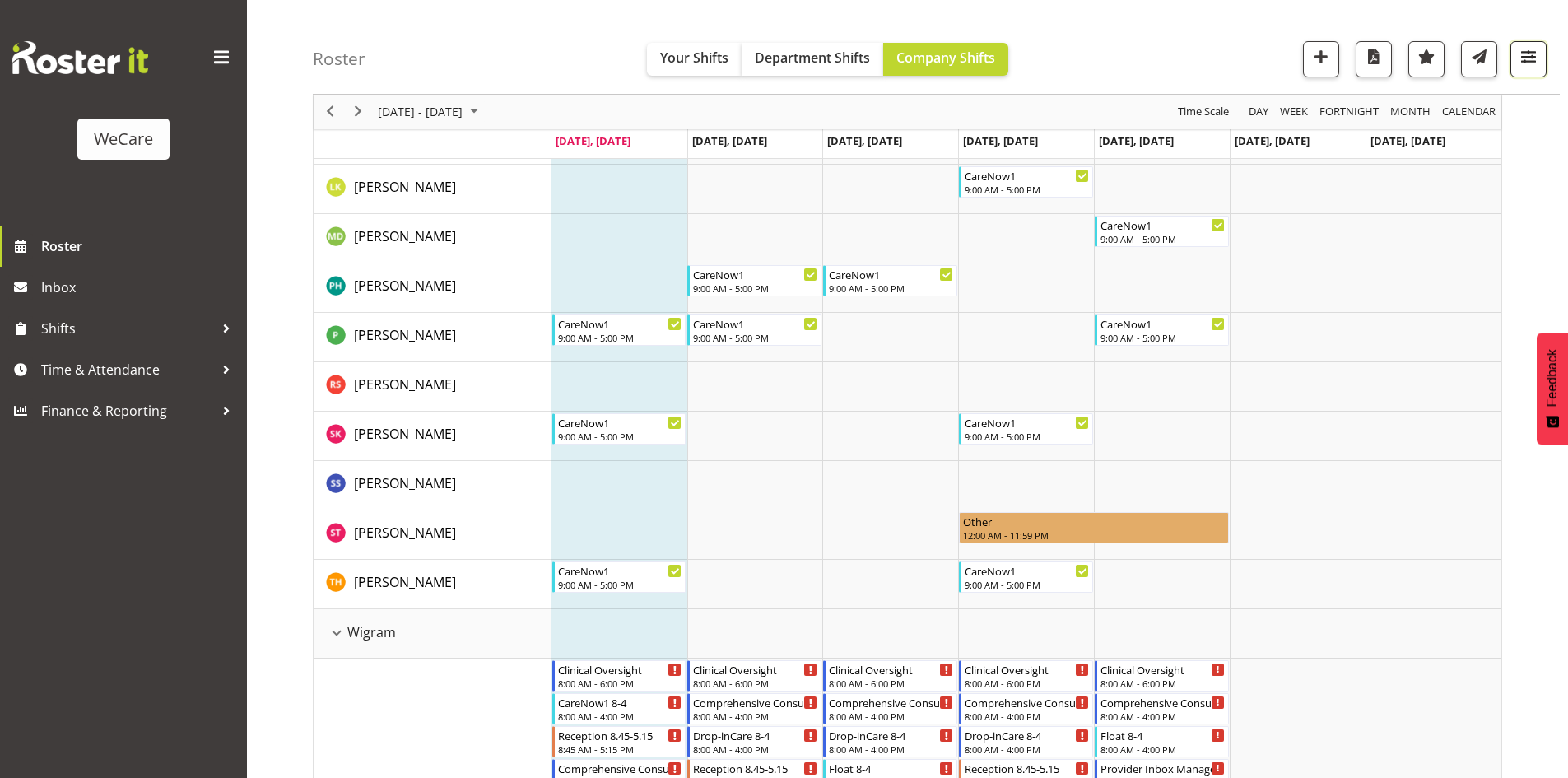
click at [1521, 61] on span "button" at bounding box center [1529, 57] width 22 height 22
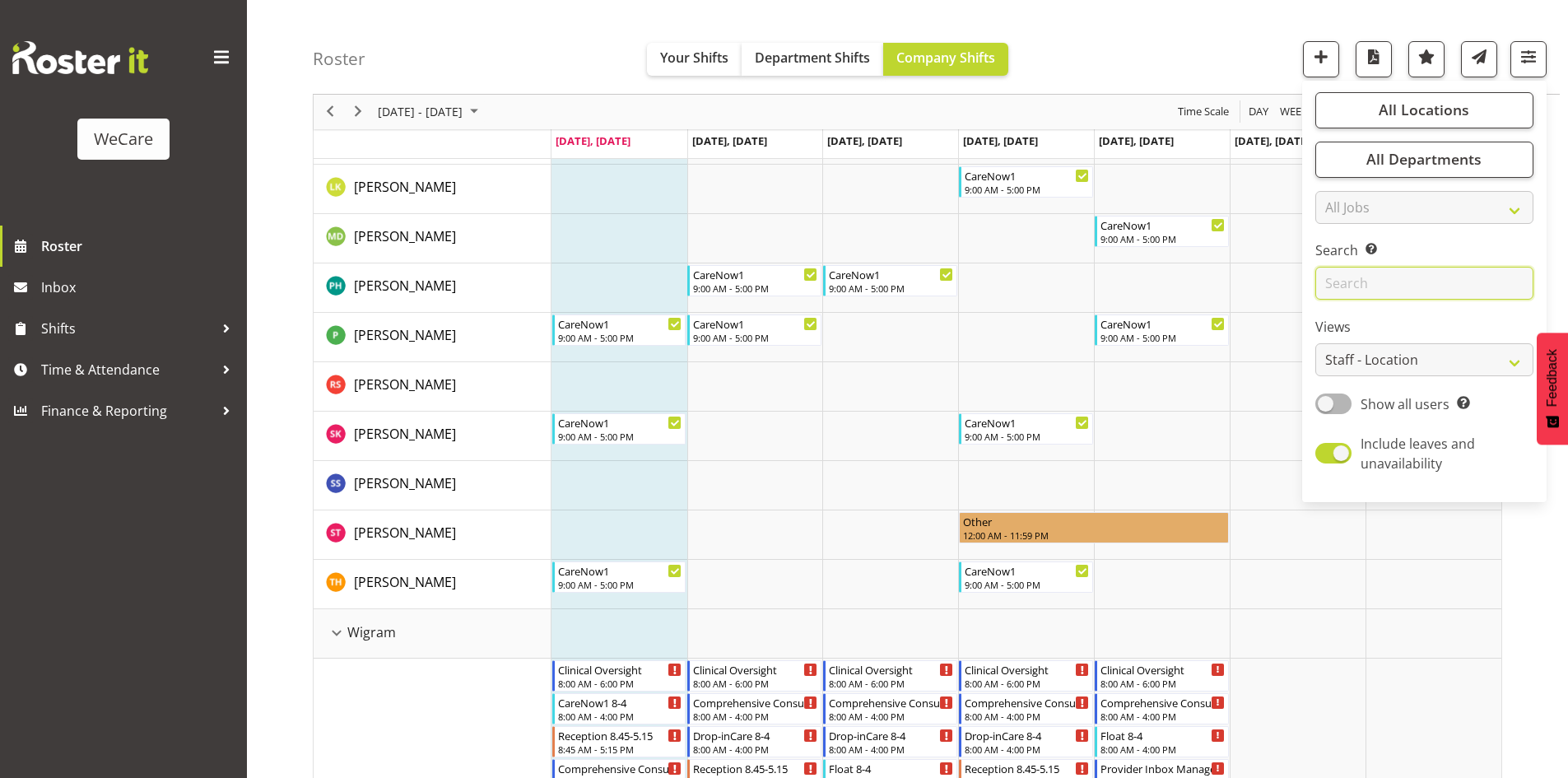
click at [1364, 286] on input "text" at bounding box center [1424, 284] width 218 height 33
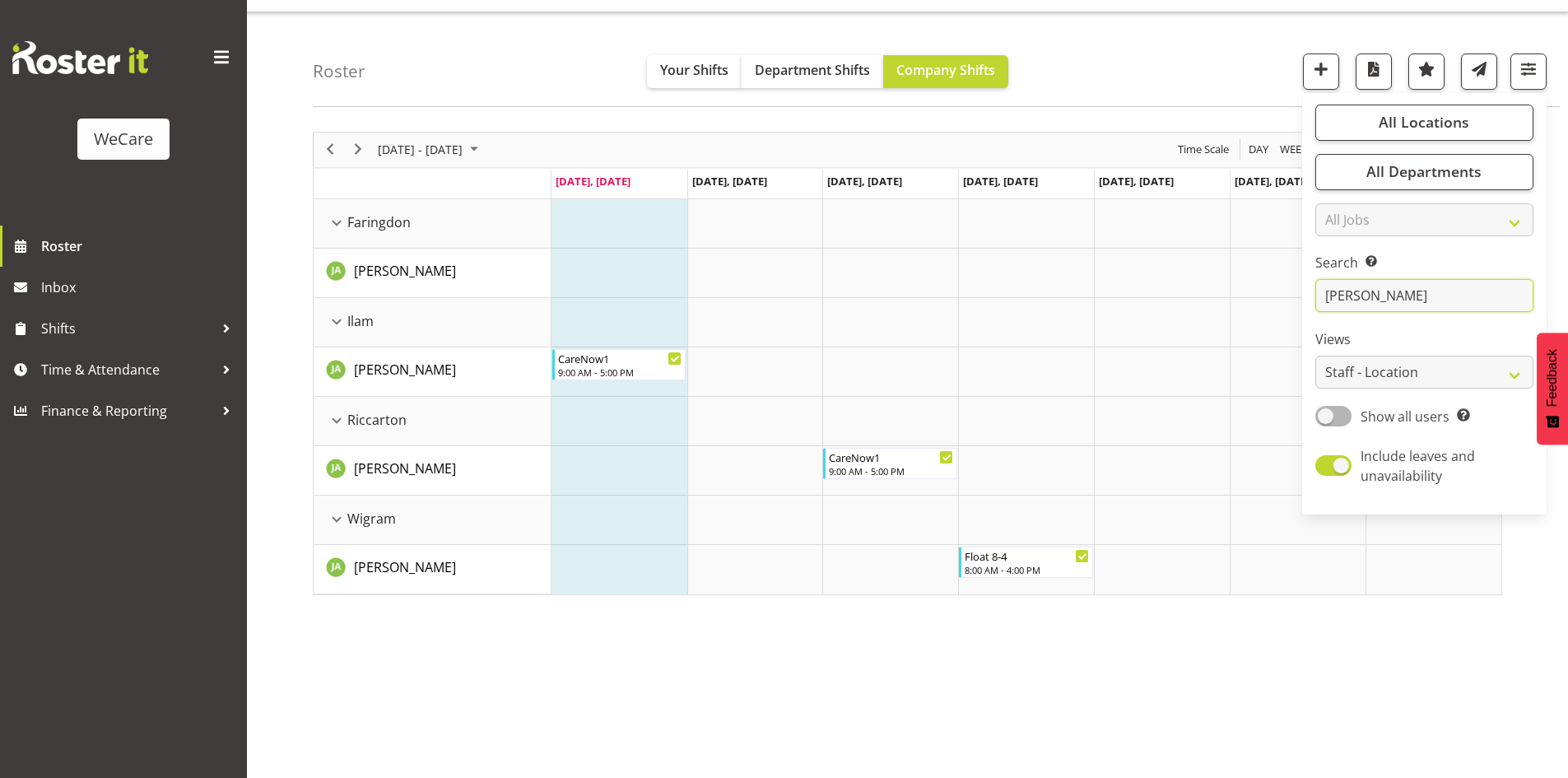
scroll to position [32, 0]
type input "jane"
click at [1071, 701] on div "August 18 - 24, 2025 Today Day Week Fortnight Month calendar Month Agenda Time …" at bounding box center [940, 448] width 1255 height 658
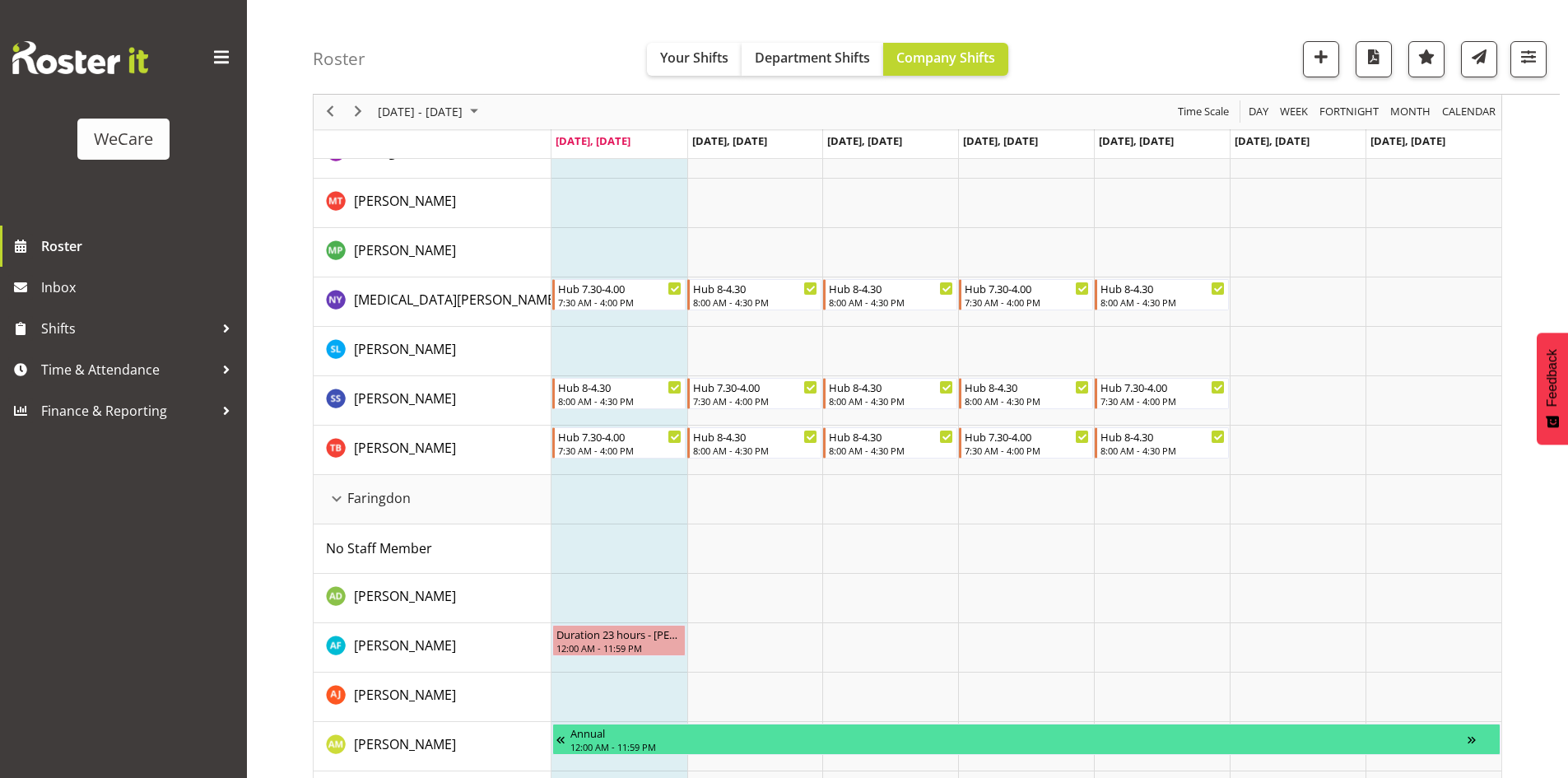
scroll to position [218, 0]
